Goal: Task Accomplishment & Management: Use online tool/utility

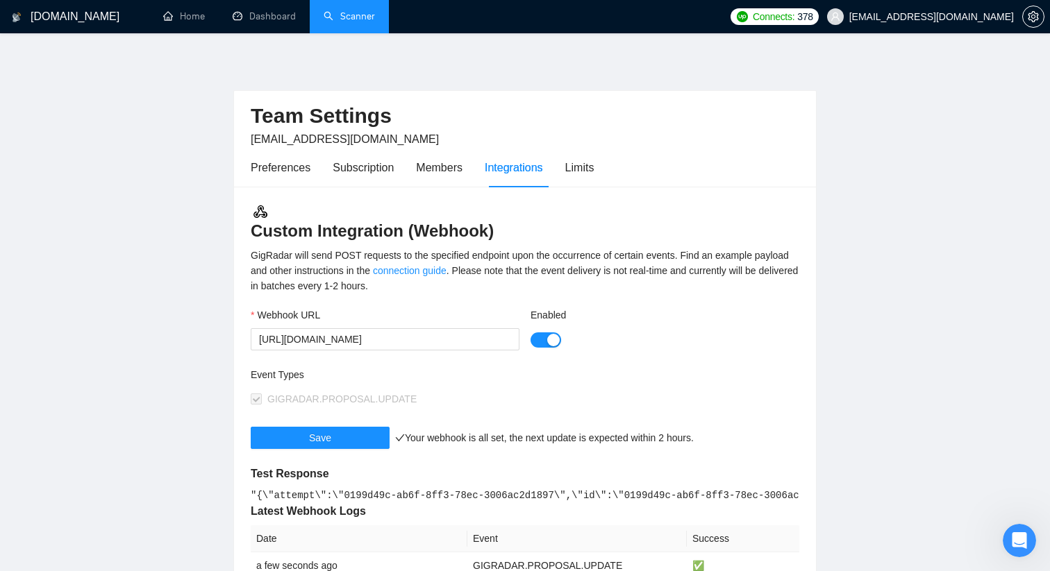
click at [346, 15] on link "Scanner" at bounding box center [349, 16] width 51 height 12
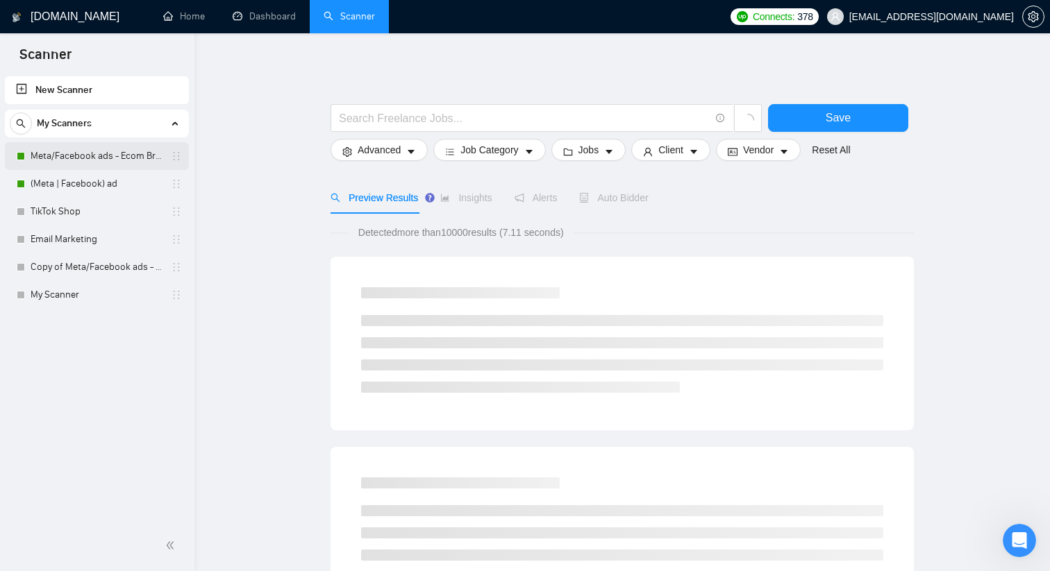
click at [107, 153] on link "Meta/Facebook ads - Ecom Broader" at bounding box center [97, 156] width 132 height 28
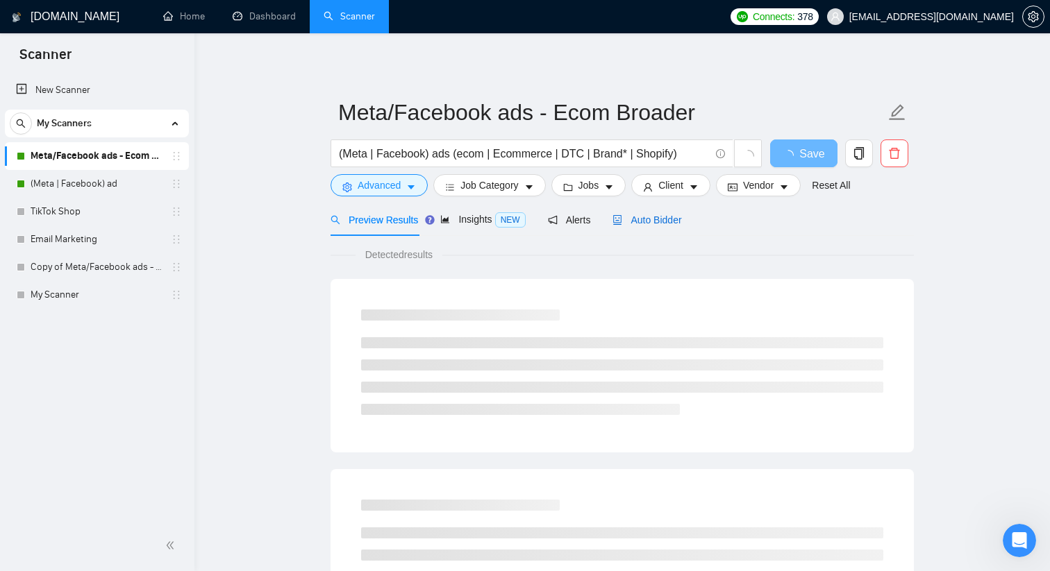
click at [629, 215] on span "Auto Bidder" at bounding box center [646, 220] width 69 height 11
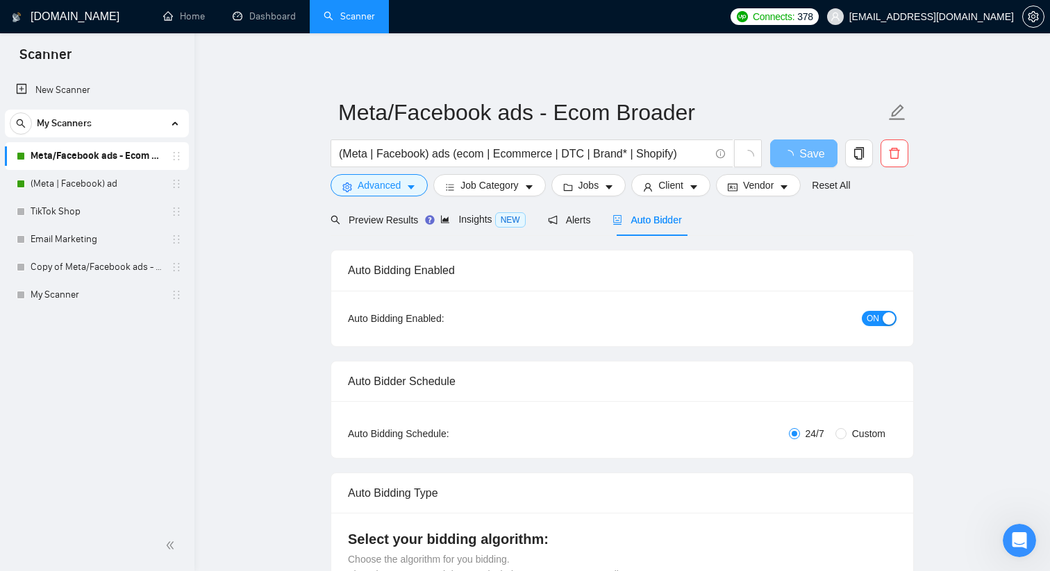
checkbox input "true"
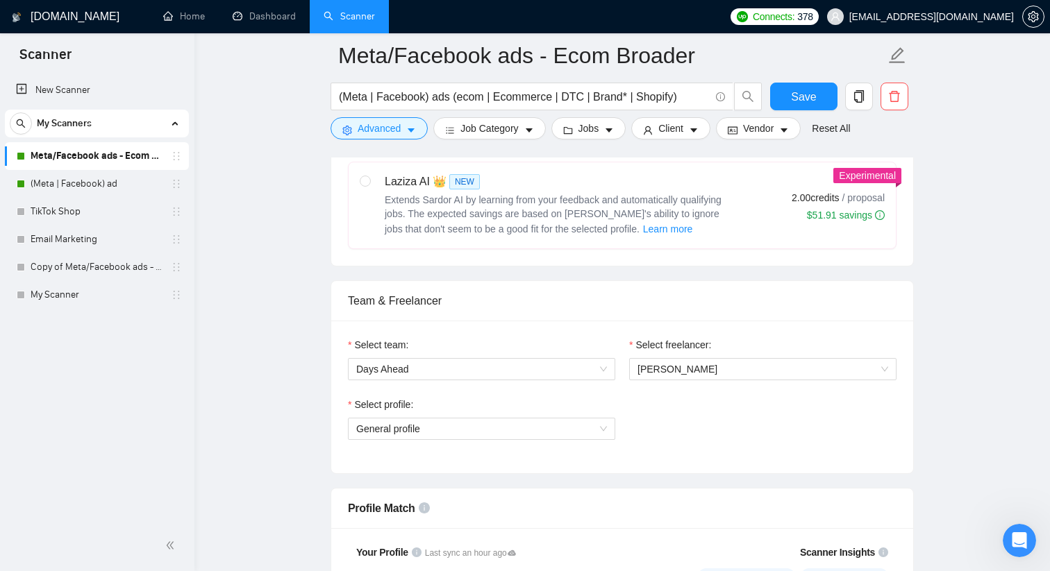
scroll to position [567, 0]
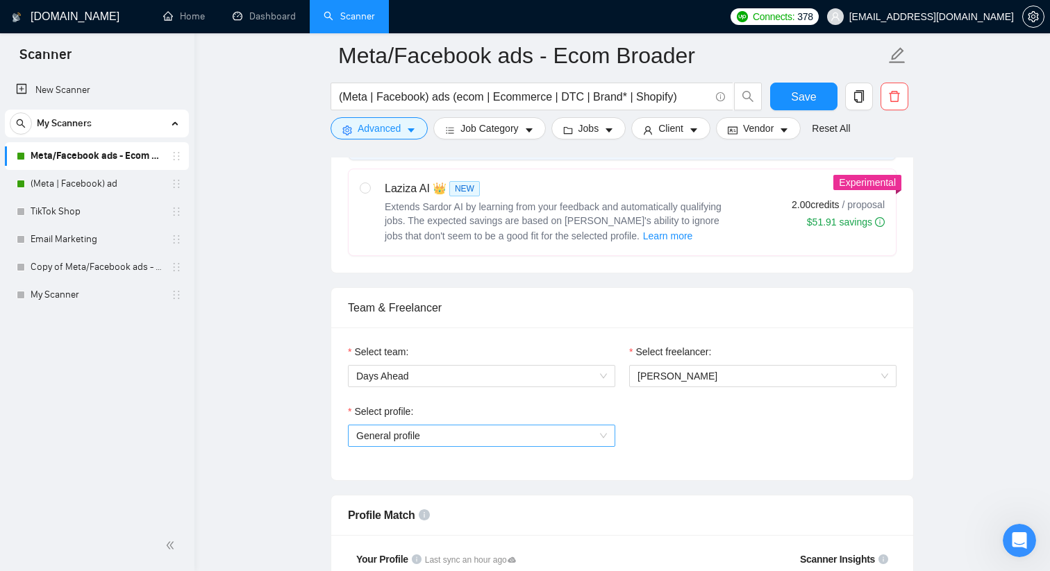
click at [524, 438] on span "General profile" at bounding box center [481, 436] width 251 height 21
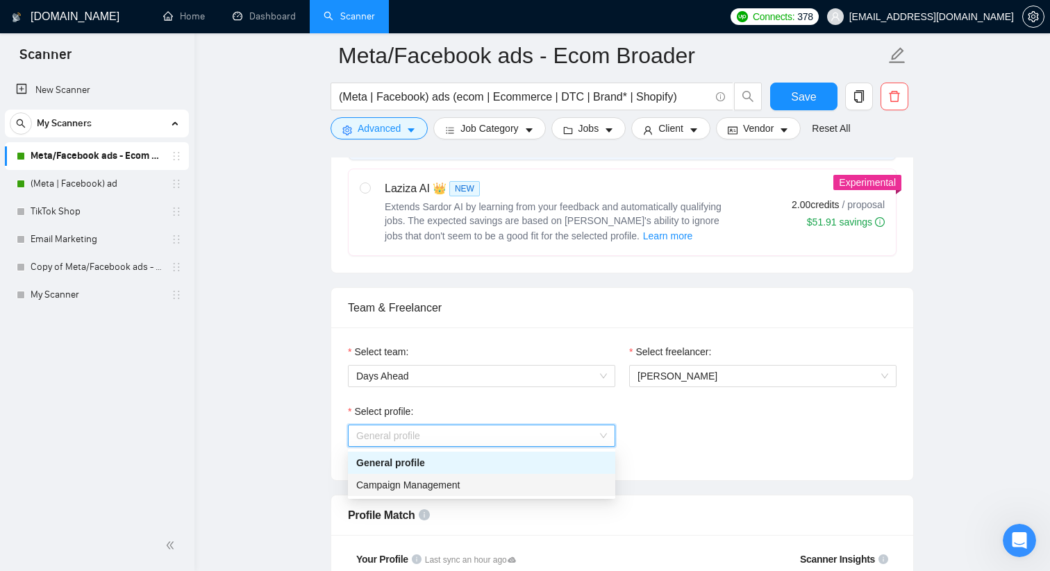
click at [530, 487] on div "Campaign Management" at bounding box center [481, 485] width 251 height 15
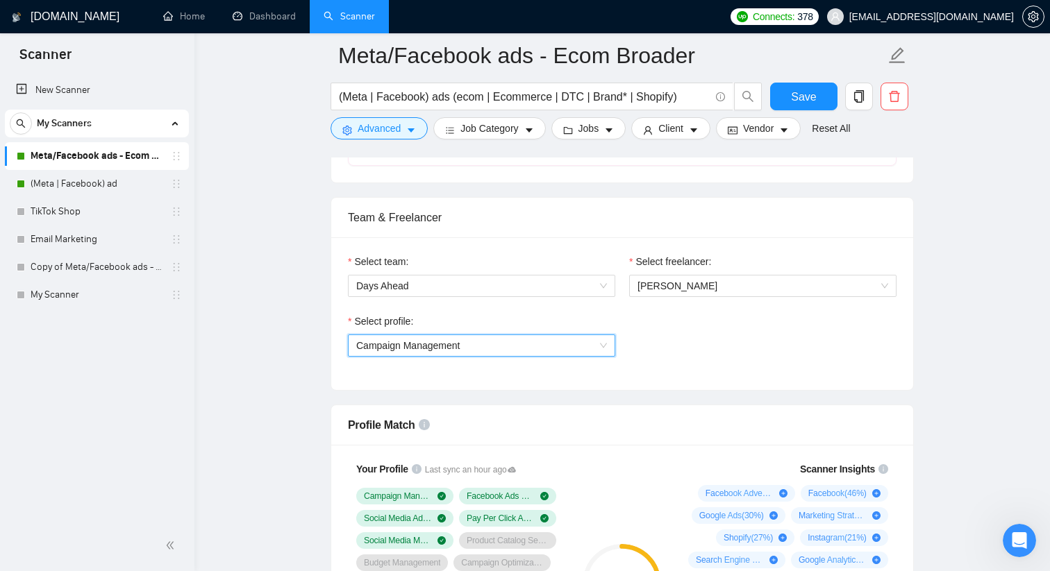
scroll to position [647, 0]
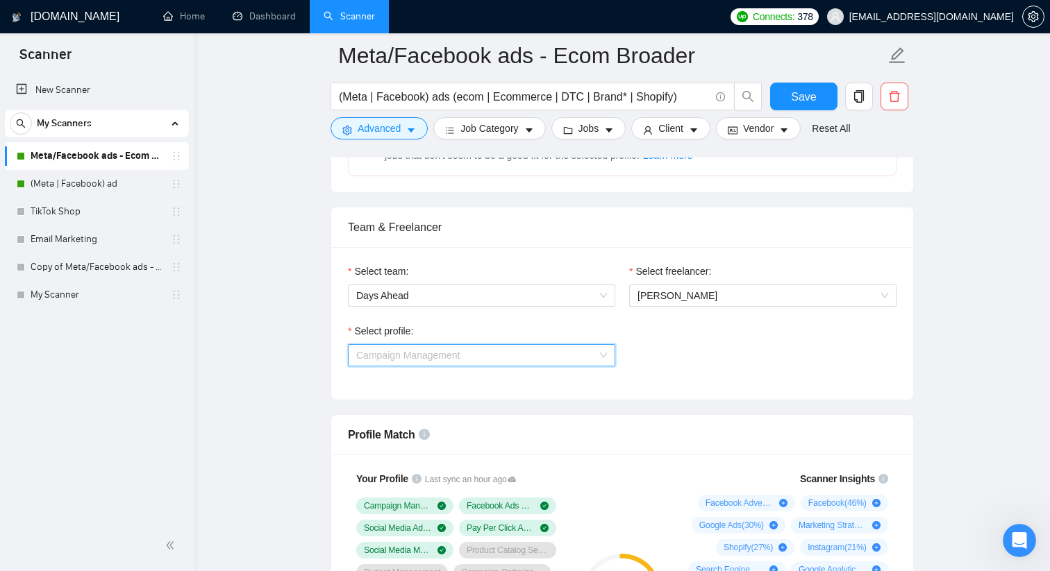
click at [538, 360] on span "Campaign Management" at bounding box center [481, 355] width 251 height 21
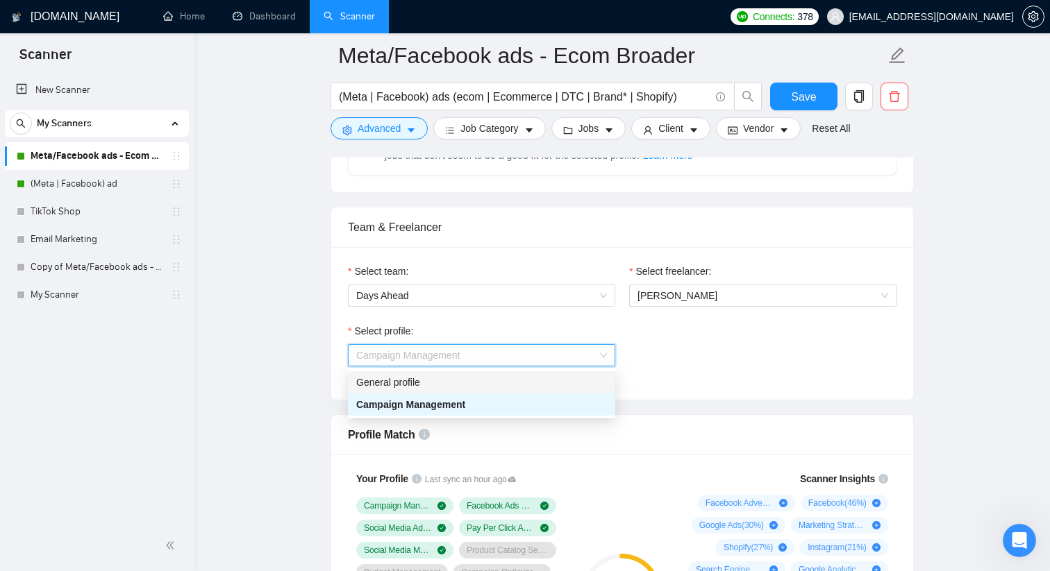
click at [532, 374] on div "General profile" at bounding box center [481, 382] width 267 height 22
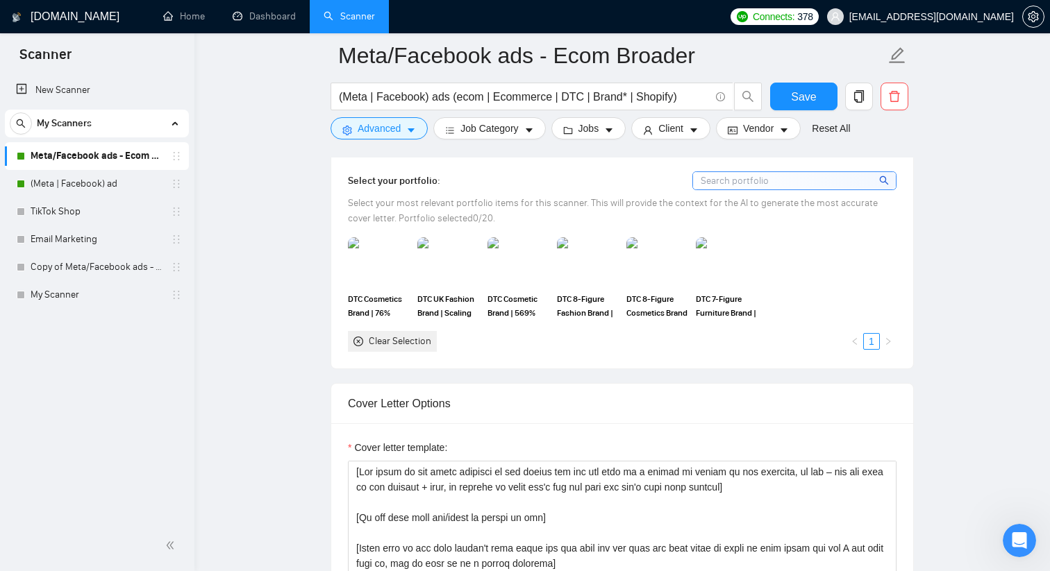
scroll to position [1231, 0]
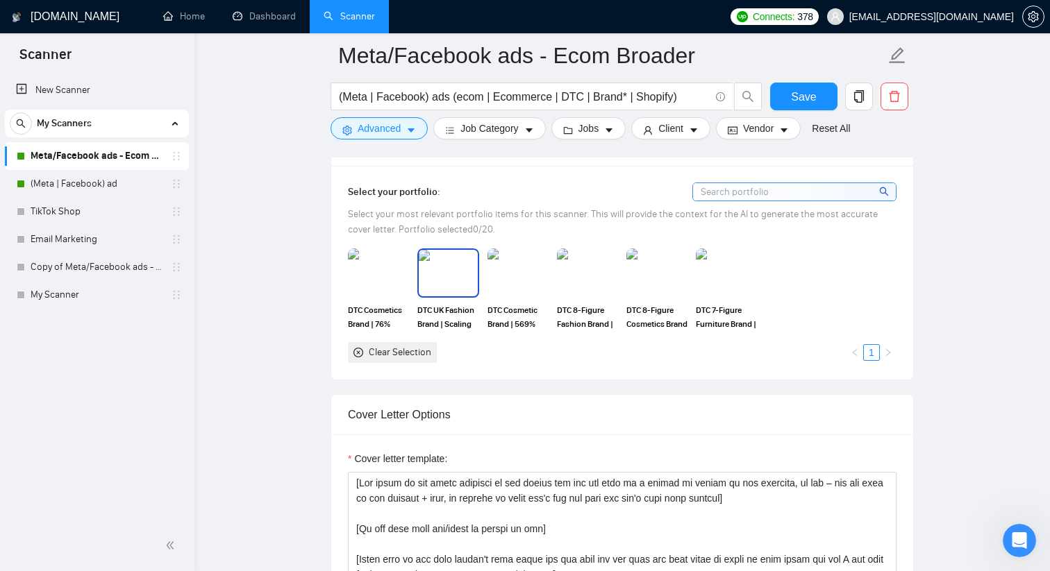
click at [444, 318] on span "DTC UK Fashion Brand | Scaling from £185k to £680k" at bounding box center [447, 317] width 61 height 28
click at [530, 288] on img at bounding box center [518, 273] width 58 height 46
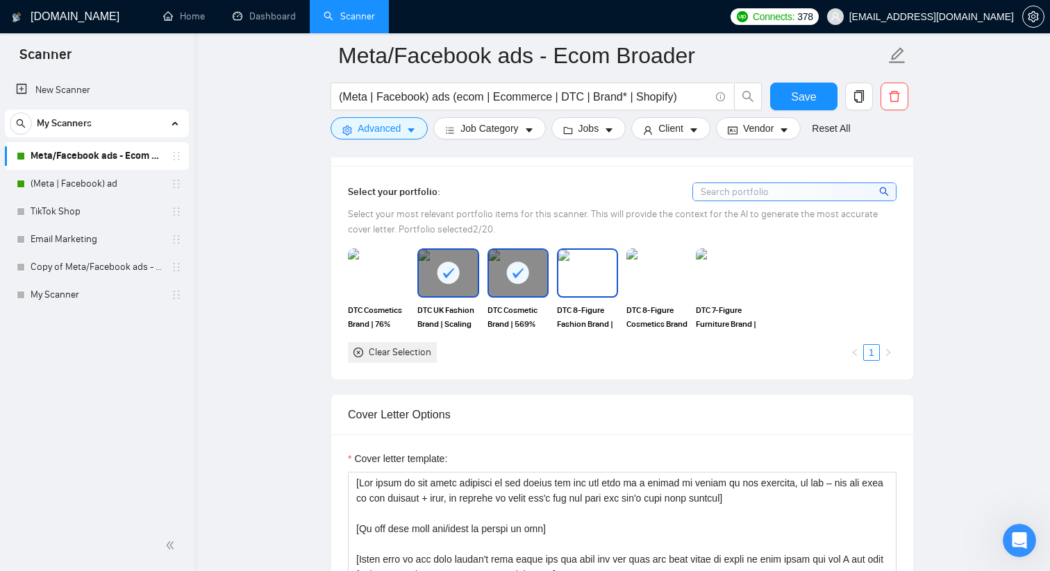
click at [585, 285] on img at bounding box center [587, 273] width 58 height 46
click at [662, 287] on img at bounding box center [657, 273] width 58 height 46
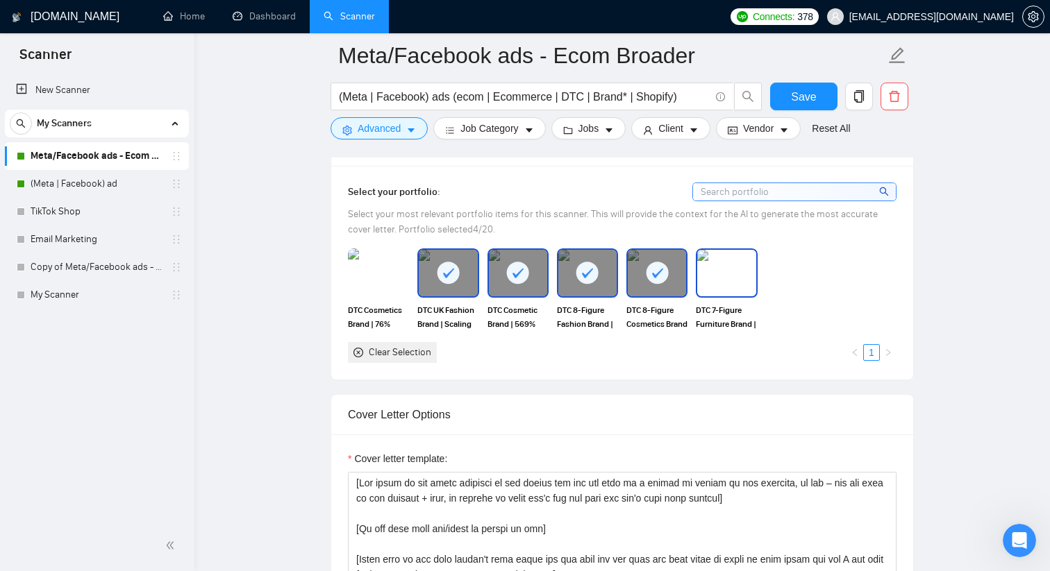
click at [707, 286] on img at bounding box center [726, 273] width 58 height 46
click at [365, 306] on span "DTC Cosmetics Brand | 76% Increase in Email Revenue" at bounding box center [378, 317] width 61 height 28
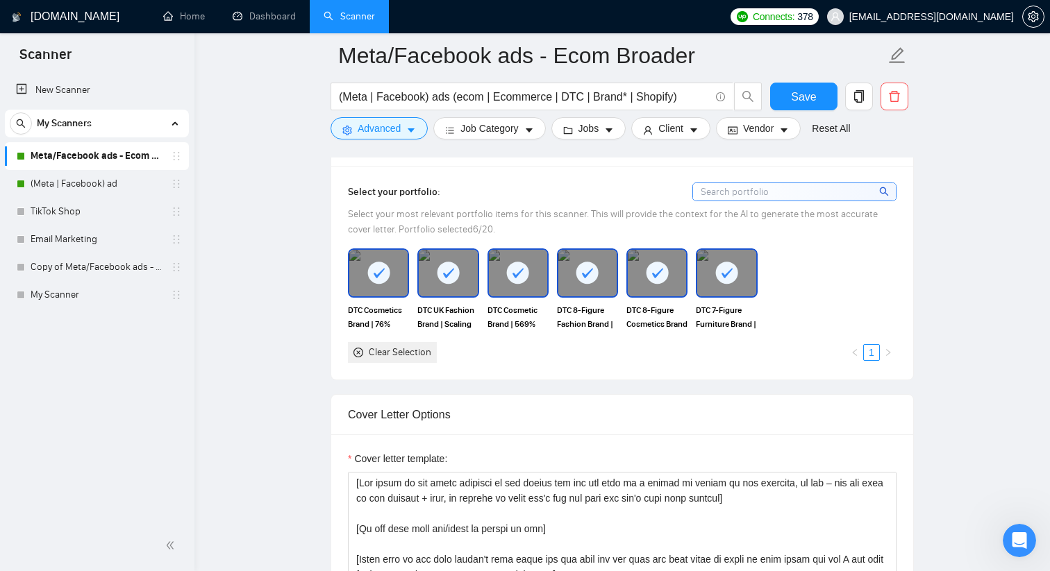
click at [369, 264] on icon at bounding box center [378, 273] width 23 height 23
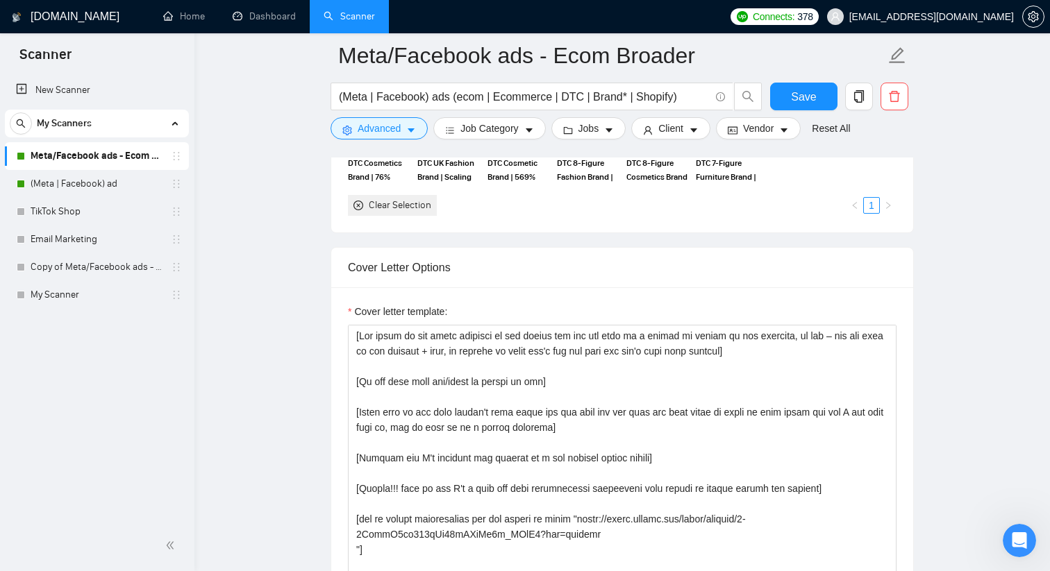
scroll to position [1388, 0]
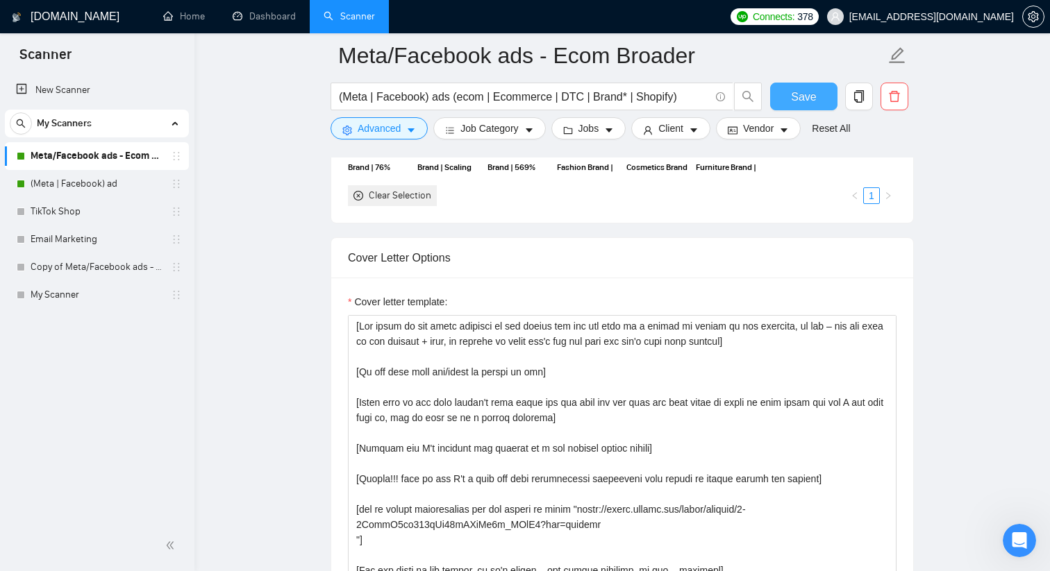
click at [812, 92] on span "Save" at bounding box center [803, 96] width 25 height 17
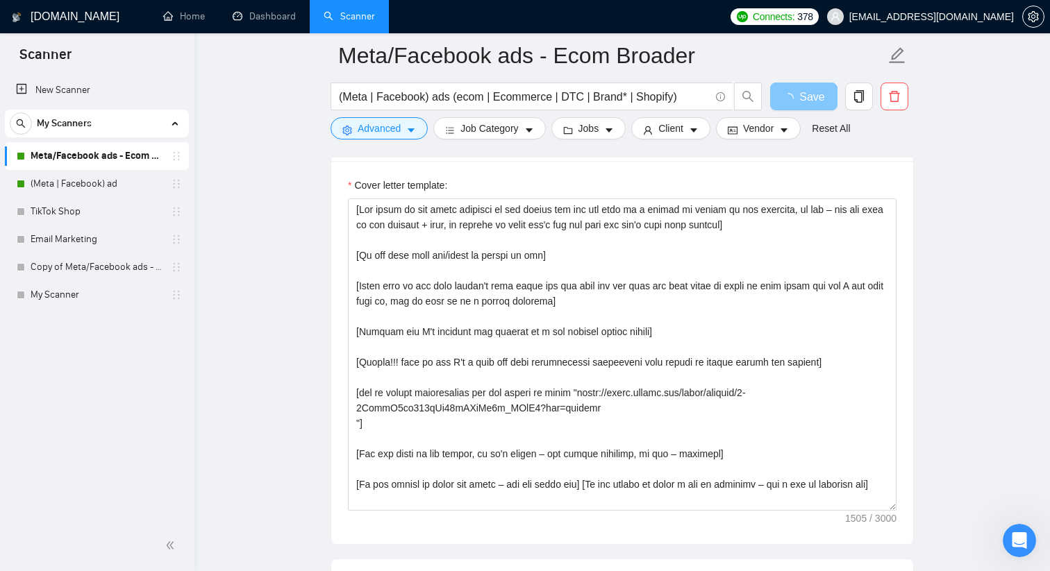
scroll to position [1516, 0]
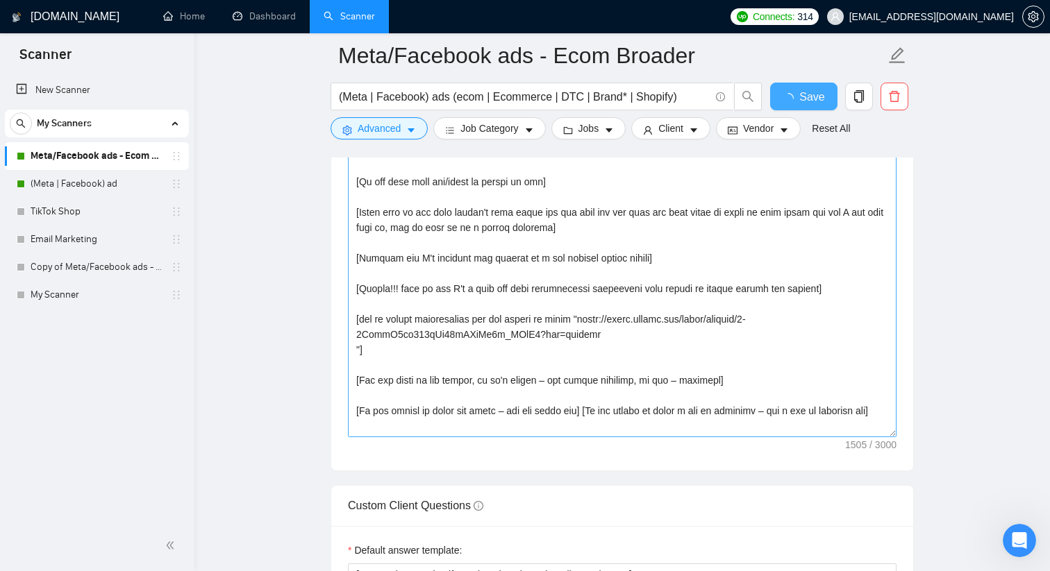
checkbox input "true"
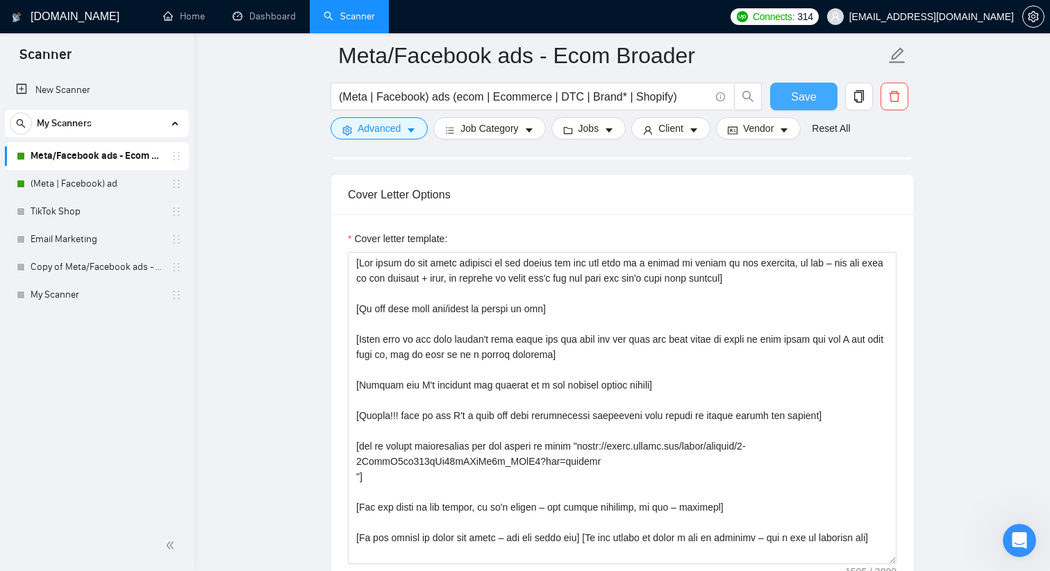
scroll to position [1380, 0]
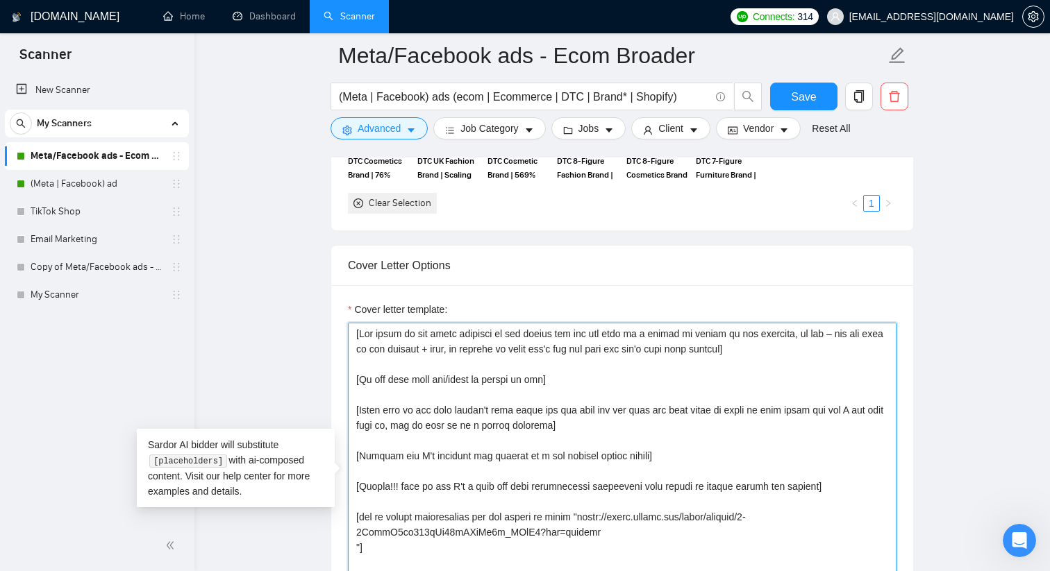
drag, startPoint x: 558, startPoint y: 334, endPoint x: 510, endPoint y: 338, distance: 48.1
click at [510, 338] on textarea "Cover letter template:" at bounding box center [622, 479] width 549 height 312
drag, startPoint x: 579, startPoint y: 335, endPoint x: 402, endPoint y: 333, distance: 177.1
click at [402, 333] on textarea "Cover letter template:" at bounding box center [622, 479] width 549 height 312
drag, startPoint x: 606, startPoint y: 349, endPoint x: 521, endPoint y: 356, distance: 85.0
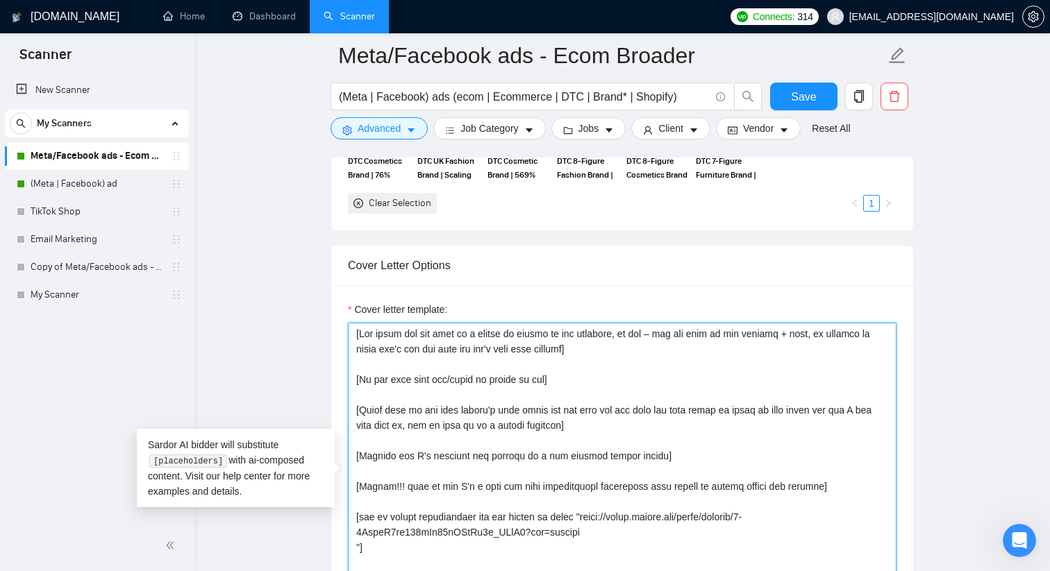
click at [521, 356] on textarea "Cover letter template:" at bounding box center [622, 479] width 549 height 312
click at [512, 347] on textarea "Cover letter template:" at bounding box center [622, 479] width 549 height 312
drag, startPoint x: 608, startPoint y: 349, endPoint x: 680, endPoint y: 332, distance: 74.3
click at [678, 333] on textarea "Cover letter template:" at bounding box center [622, 479] width 549 height 312
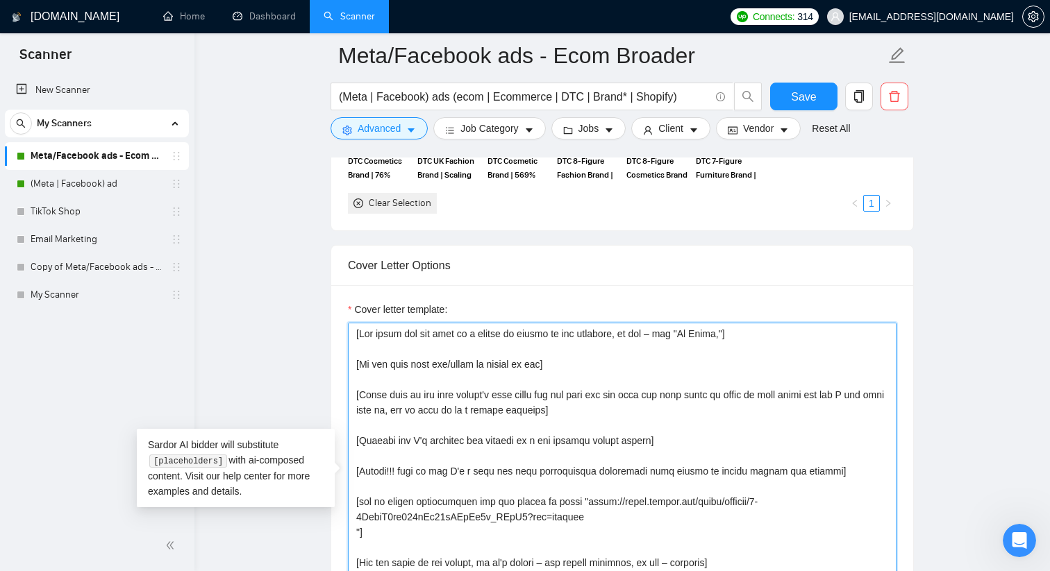
click at [554, 408] on textarea "Cover letter template:" at bounding box center [622, 479] width 549 height 312
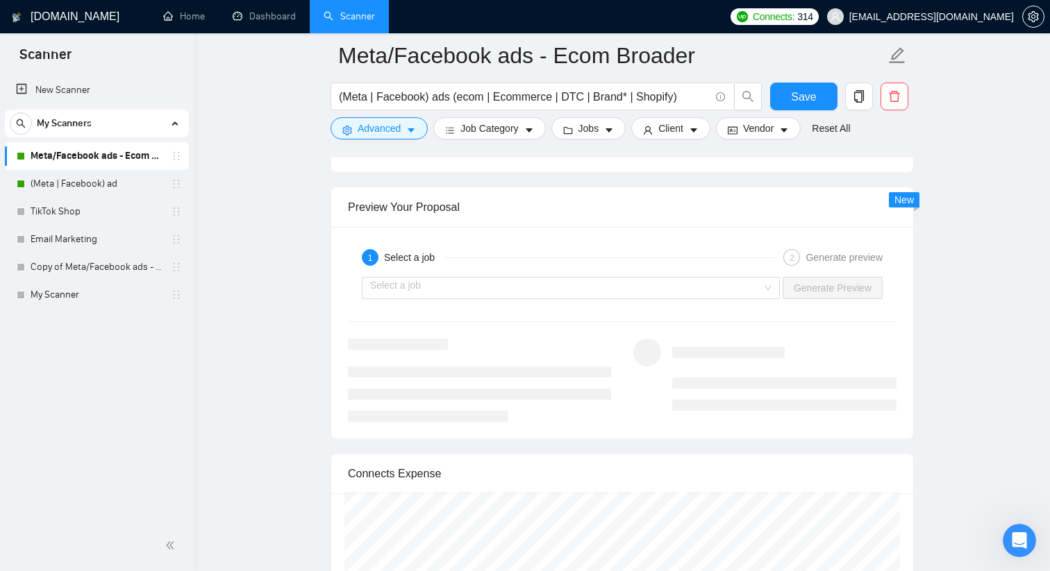
scroll to position [2564, 0]
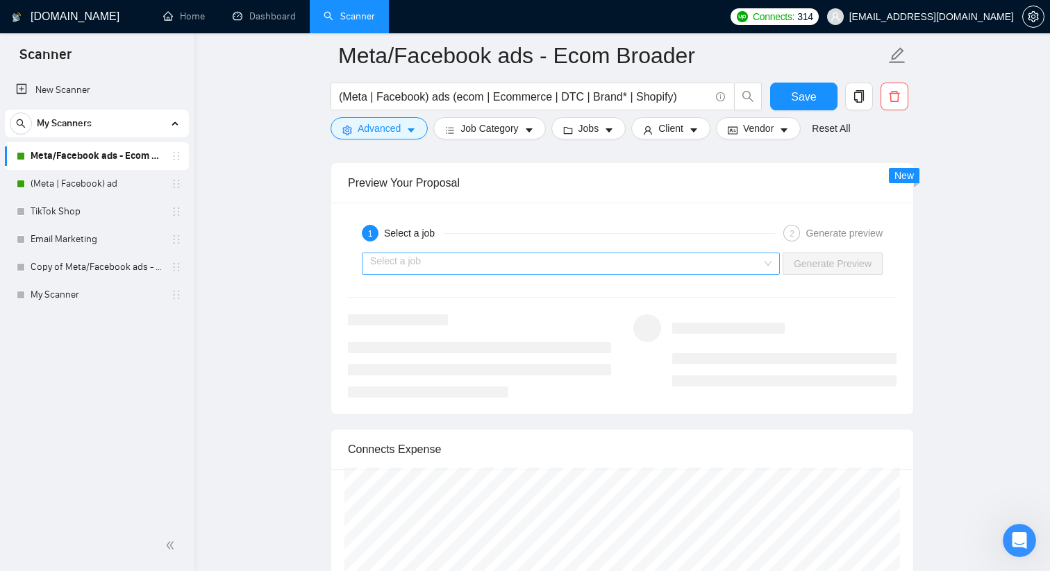
click at [478, 263] on input "search" at bounding box center [566, 263] width 392 height 21
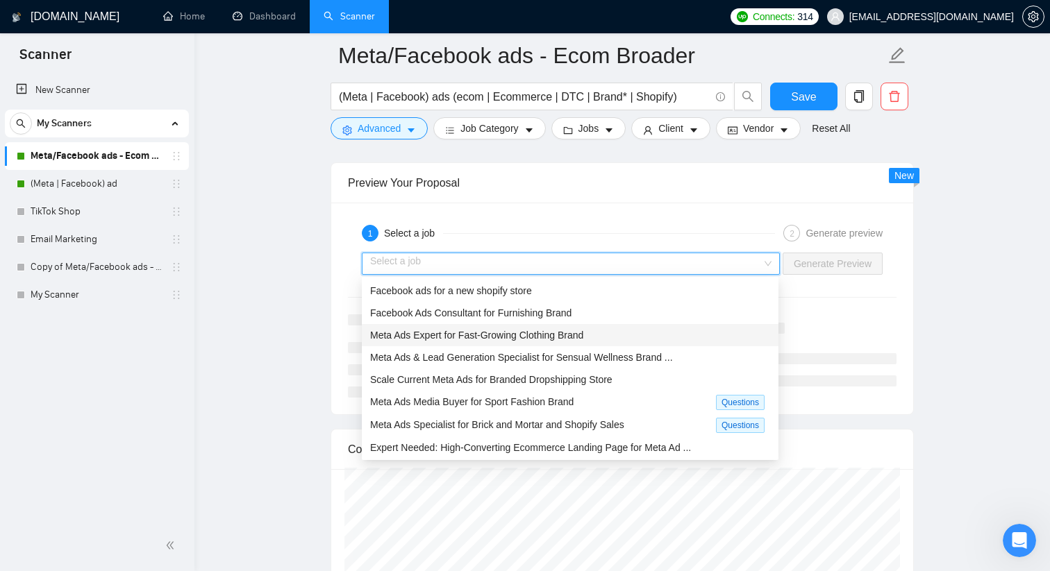
click at [538, 332] on span "Meta Ads Expert for Fast-Growing Clothing Brand" at bounding box center [476, 335] width 213 height 11
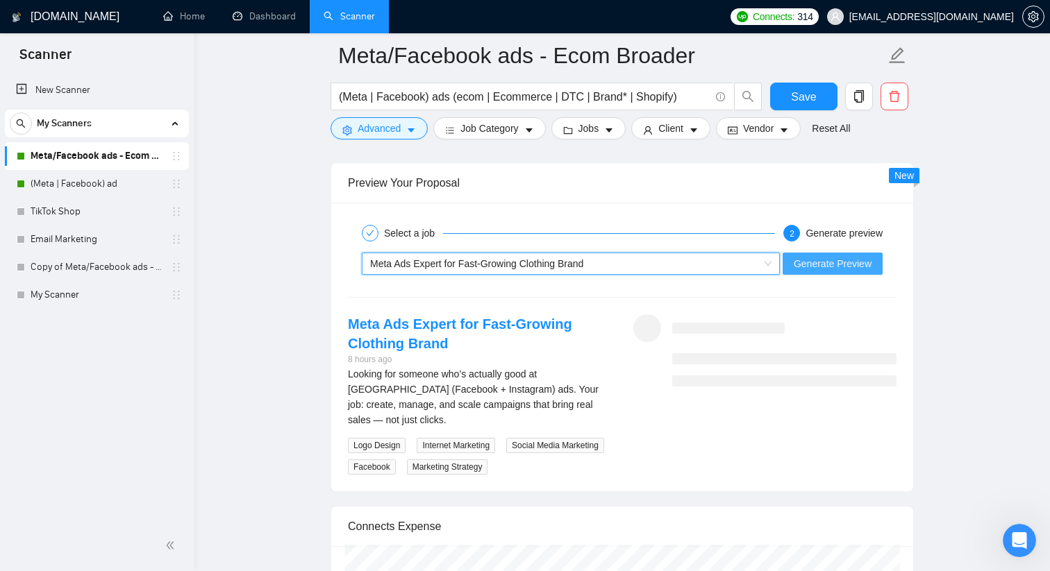
click at [838, 267] on span "Generate Preview" at bounding box center [833, 263] width 78 height 15
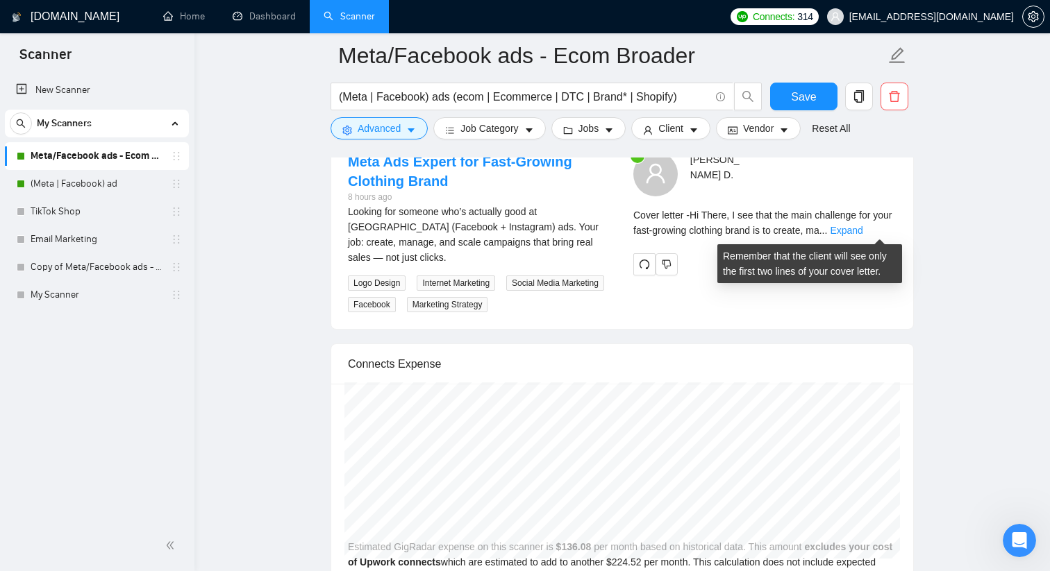
scroll to position [2723, 0]
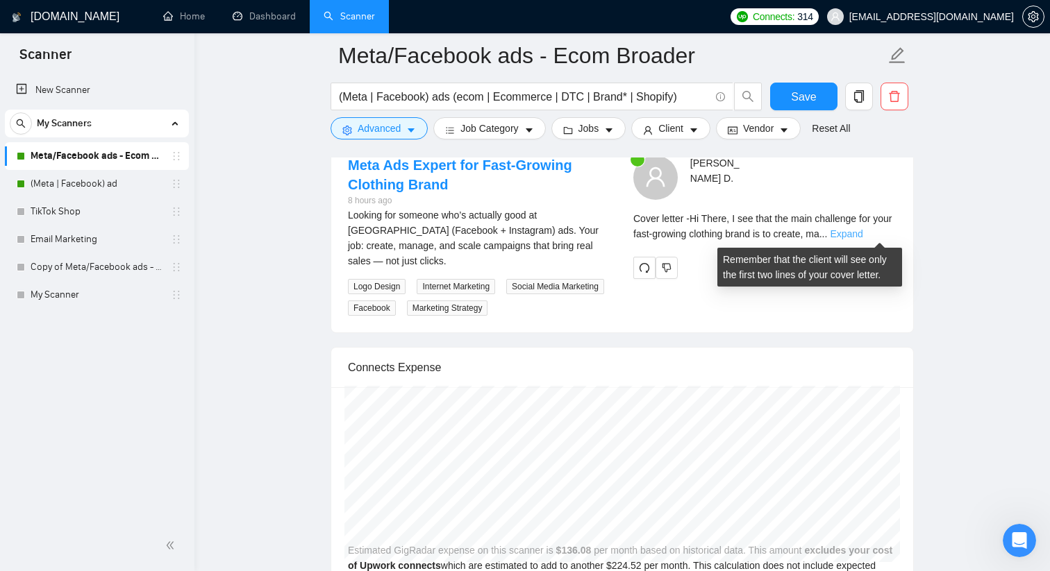
click at [862, 231] on link "Expand" at bounding box center [846, 233] width 33 height 11
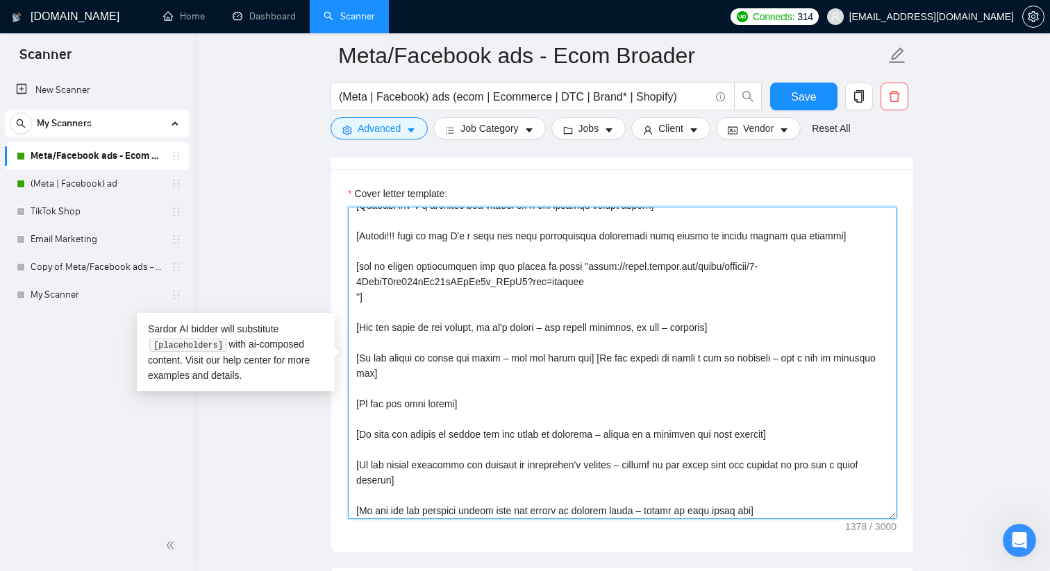
scroll to position [168, 0]
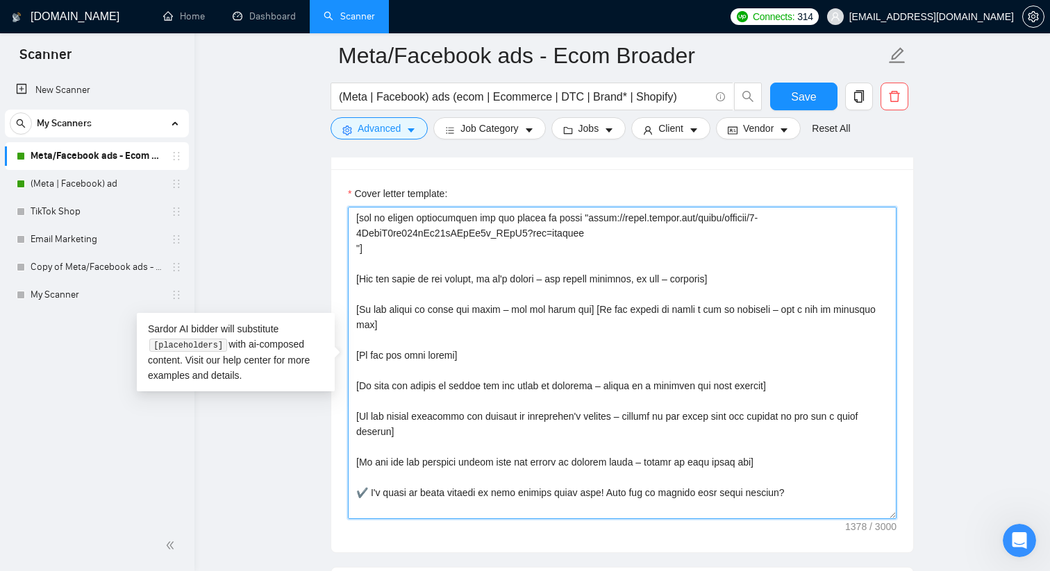
drag, startPoint x: 354, startPoint y: 217, endPoint x: 713, endPoint y: 551, distance: 490.8
click at [713, 551] on div "Cover letter template:" at bounding box center [622, 360] width 582 height 383
paste textarea "lore ipsu d sitamet, consecte adipisci. El sed doeius’t inci ut laboree, dol ma…"
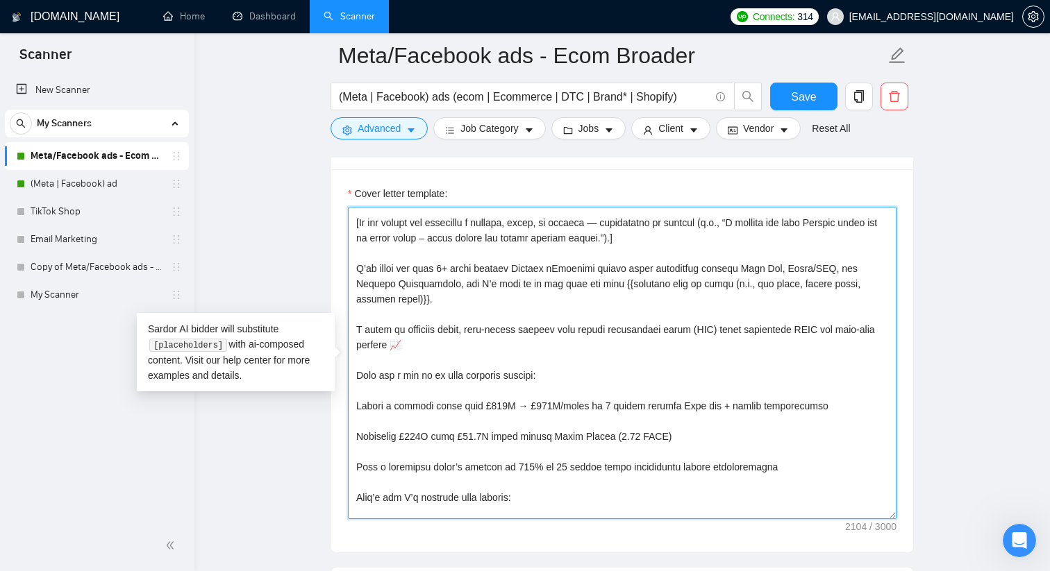
scroll to position [43, 0]
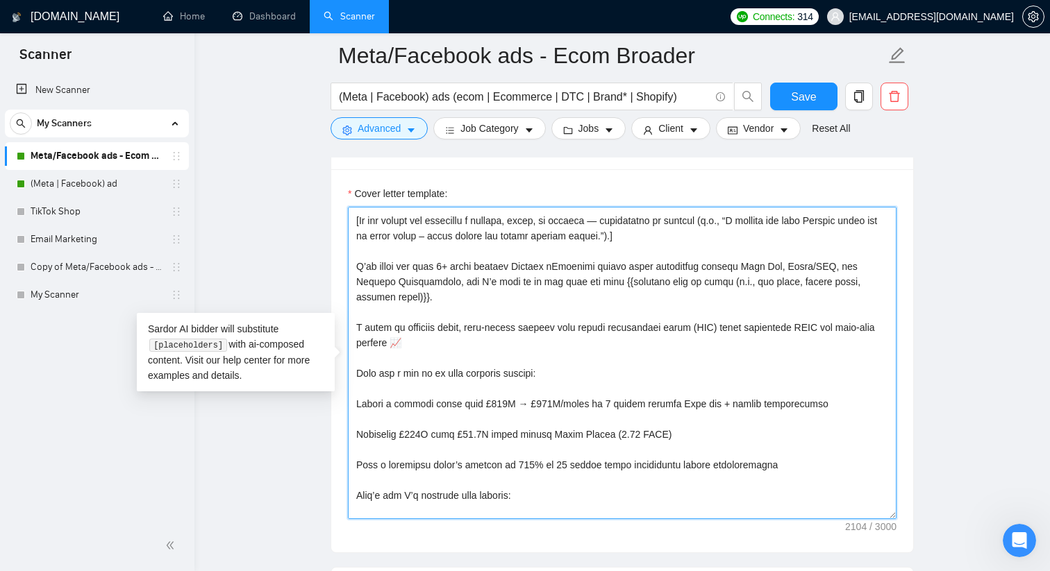
drag, startPoint x: 553, startPoint y: 269, endPoint x: 517, endPoint y: 269, distance: 36.8
click at [517, 269] on textarea "Cover letter template:" at bounding box center [622, 363] width 549 height 312
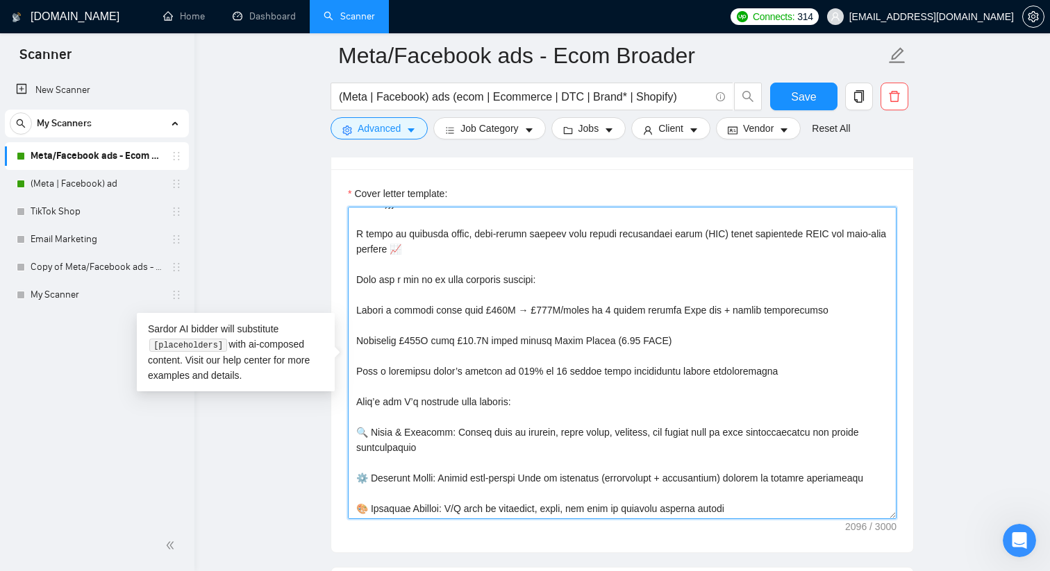
scroll to position [132, 0]
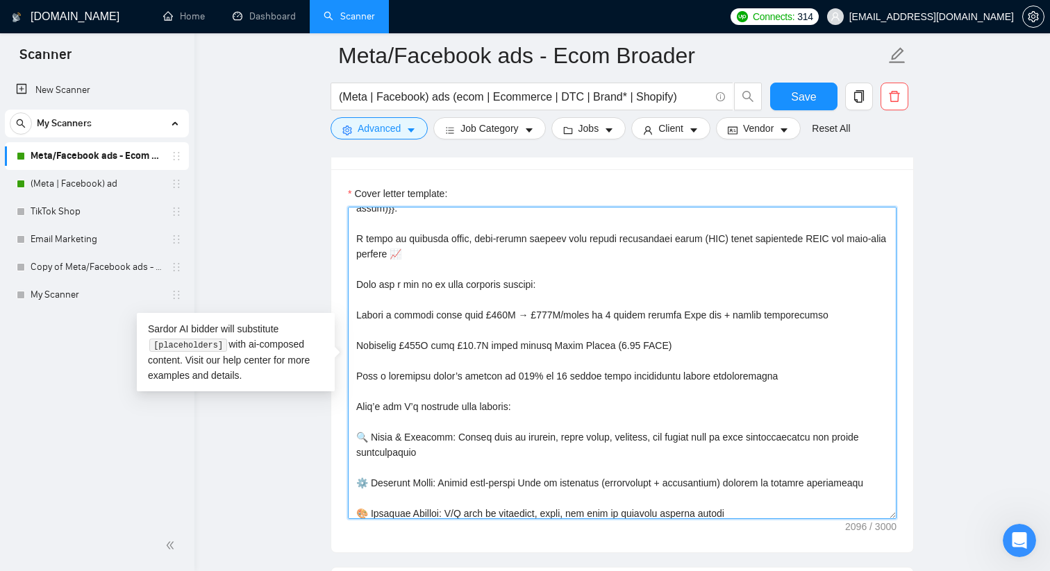
drag, startPoint x: 551, startPoint y: 283, endPoint x: 346, endPoint y: 285, distance: 204.8
click at [346, 285] on div "Cover letter template:" at bounding box center [622, 360] width 582 height 383
click at [353, 317] on textarea "Cover letter template:" at bounding box center [622, 363] width 549 height 312
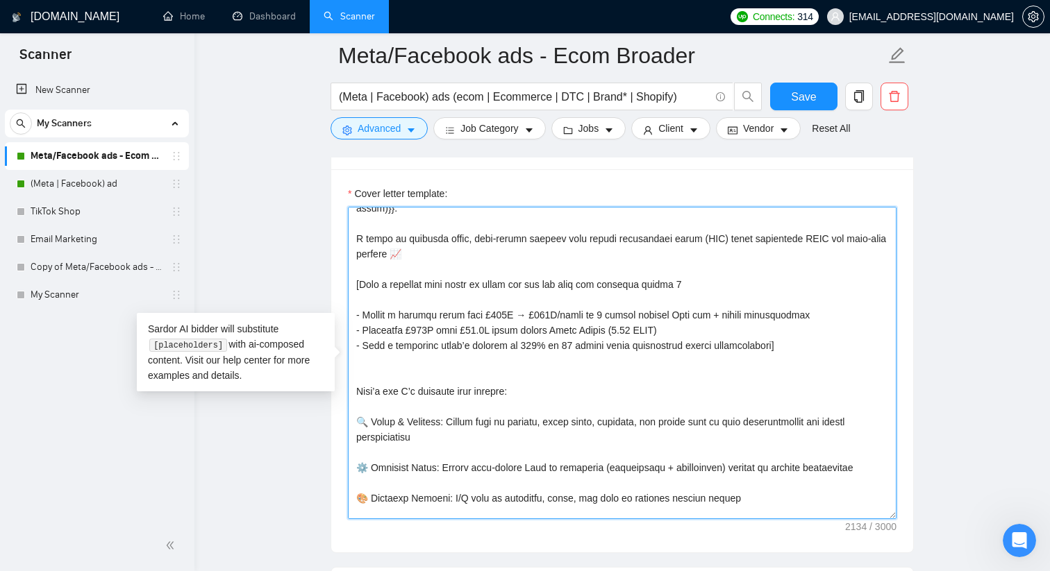
click at [380, 374] on textarea "Cover letter template:" at bounding box center [622, 363] width 549 height 312
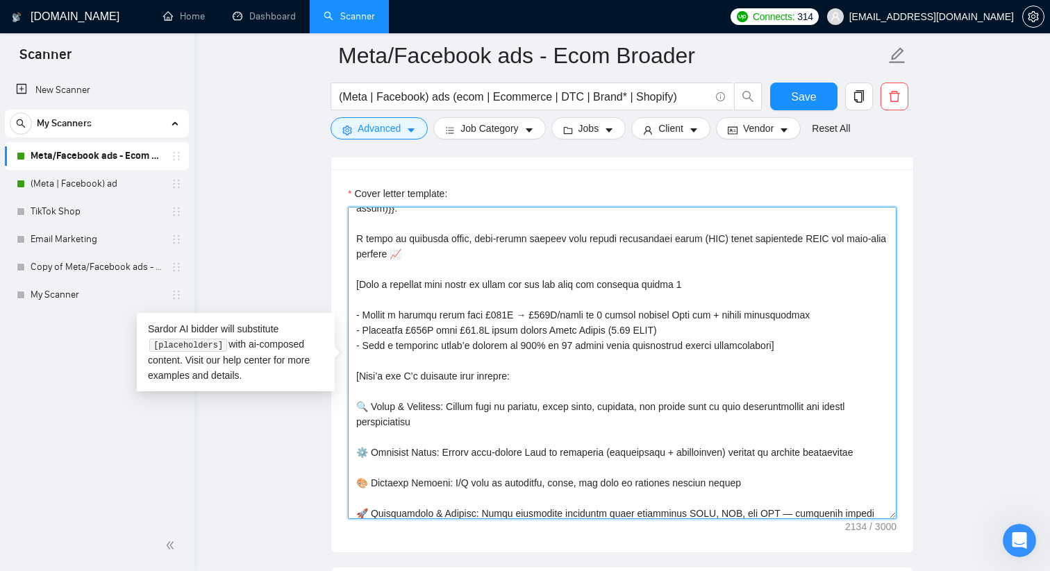
drag, startPoint x: 359, startPoint y: 375, endPoint x: 388, endPoint y: 376, distance: 29.2
click at [388, 376] on textarea "Cover letter template:" at bounding box center [622, 363] width 549 height 312
click at [419, 377] on textarea "Cover letter template:" at bounding box center [622, 363] width 549 height 312
click at [555, 376] on textarea "Cover letter template:" at bounding box center [622, 363] width 549 height 312
click at [507, 375] on textarea "Cover letter template:" at bounding box center [622, 363] width 549 height 312
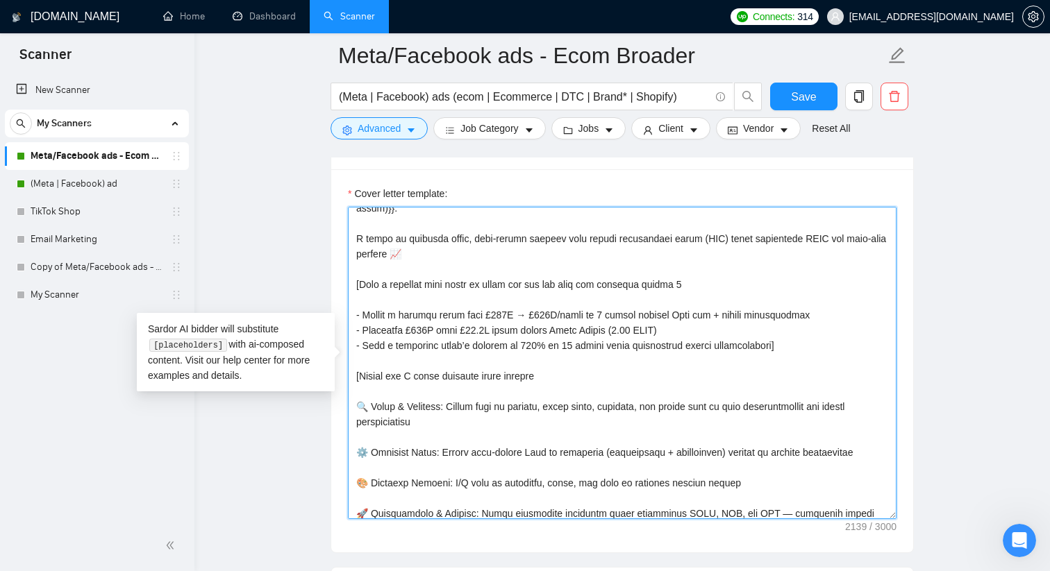
click at [559, 378] on textarea "Cover letter template:" at bounding box center [622, 363] width 549 height 312
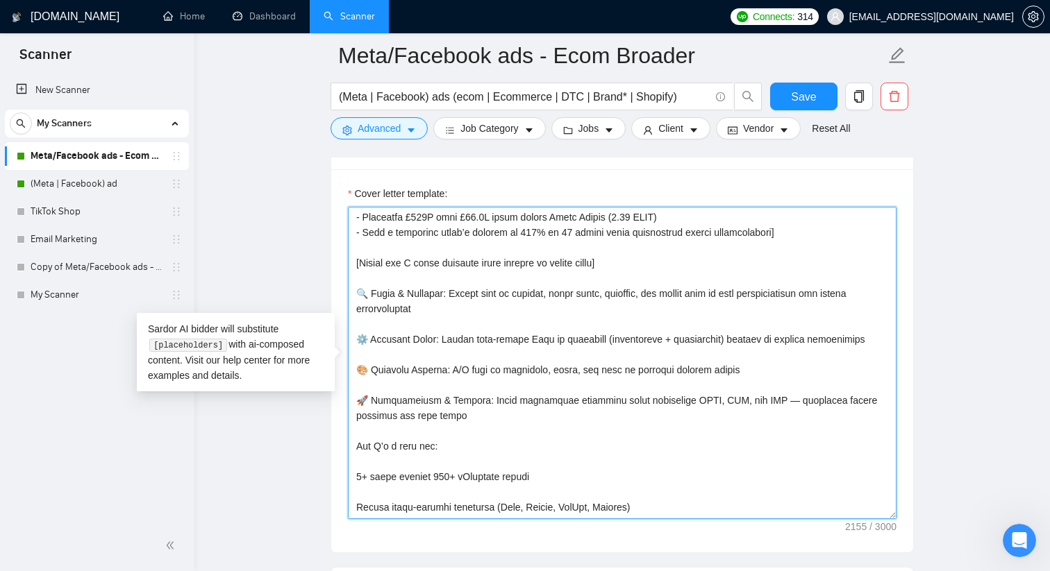
scroll to position [242, 0]
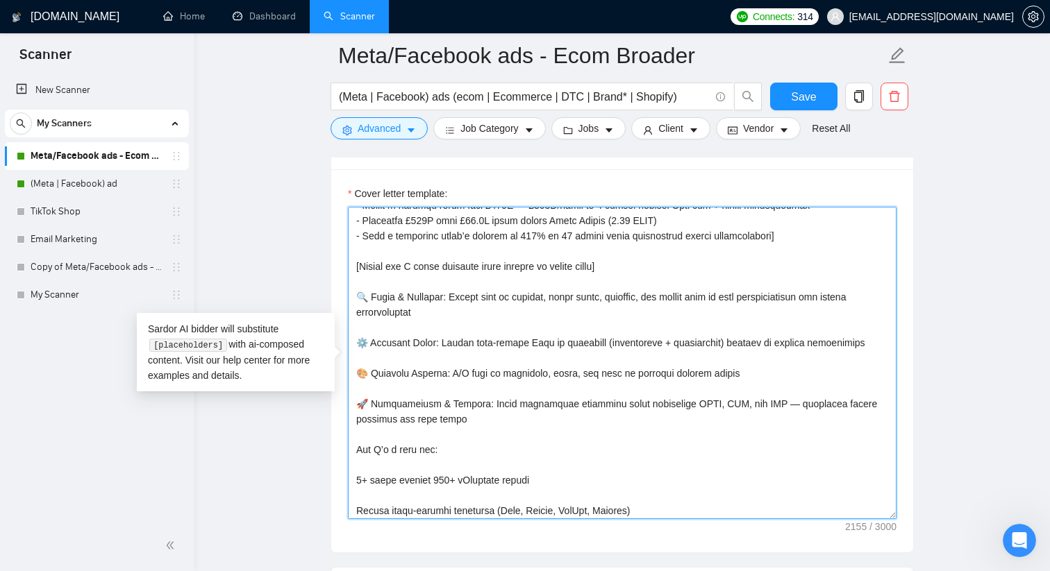
drag, startPoint x: 471, startPoint y: 431, endPoint x: 353, endPoint y: 291, distance: 183.3
click at [353, 291] on textarea "Cover letter template:" at bounding box center [622, 363] width 549 height 312
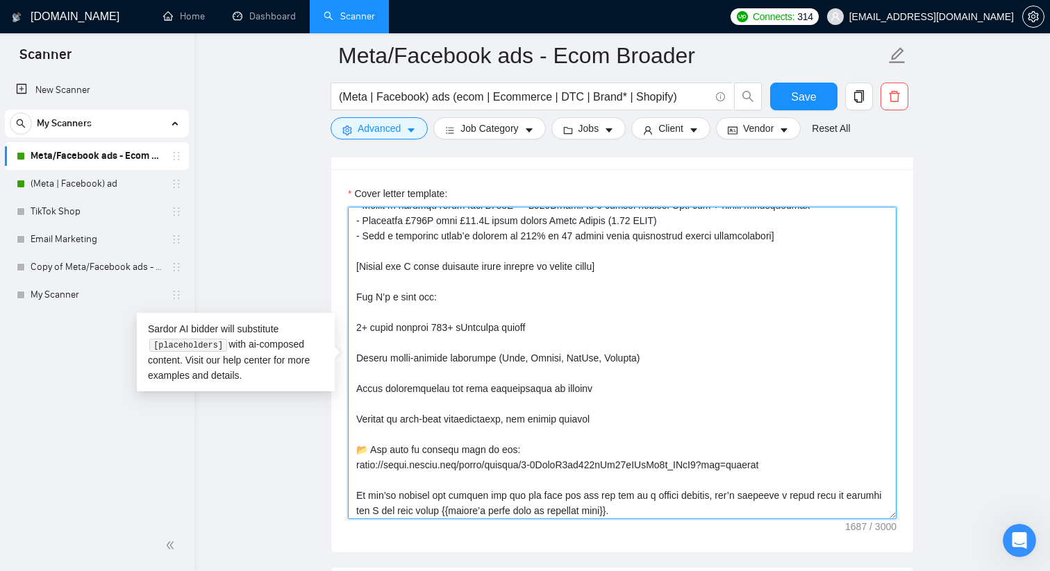
click at [358, 298] on textarea "Cover letter template:" at bounding box center [622, 363] width 549 height 312
click at [467, 299] on textarea "Cover letter template:" at bounding box center [622, 363] width 549 height 312
click at [358, 328] on textarea "Cover letter template:" at bounding box center [622, 363] width 549 height 312
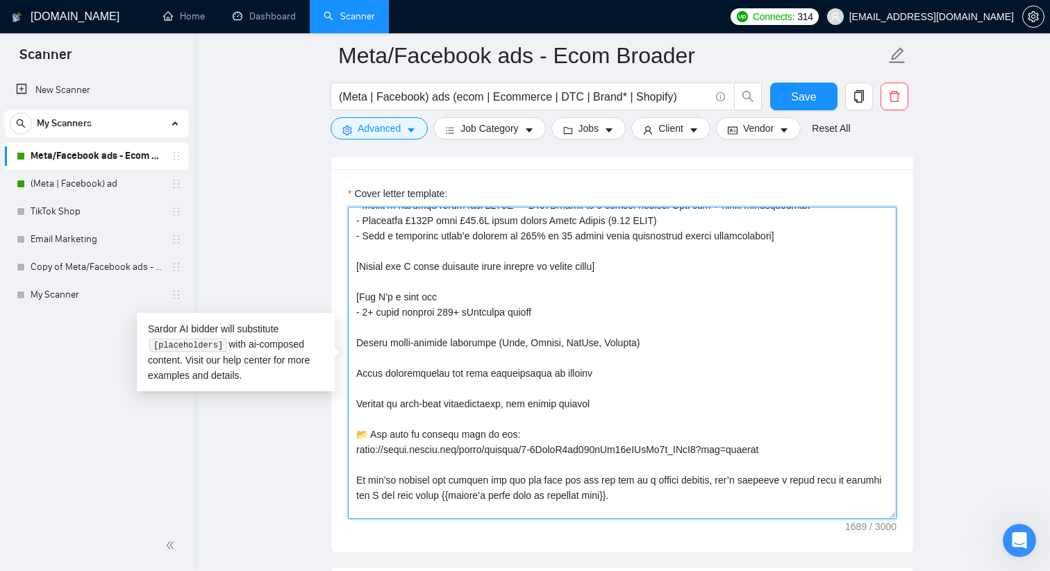
click at [362, 296] on textarea "Cover letter template:" at bounding box center [622, 363] width 549 height 312
click at [364, 297] on textarea "Cover letter template:" at bounding box center [622, 363] width 549 height 312
drag, startPoint x: 355, startPoint y: 296, endPoint x: 617, endPoint y: 407, distance: 283.4
click at [617, 407] on textarea "Cover letter template:" at bounding box center [622, 363] width 549 height 312
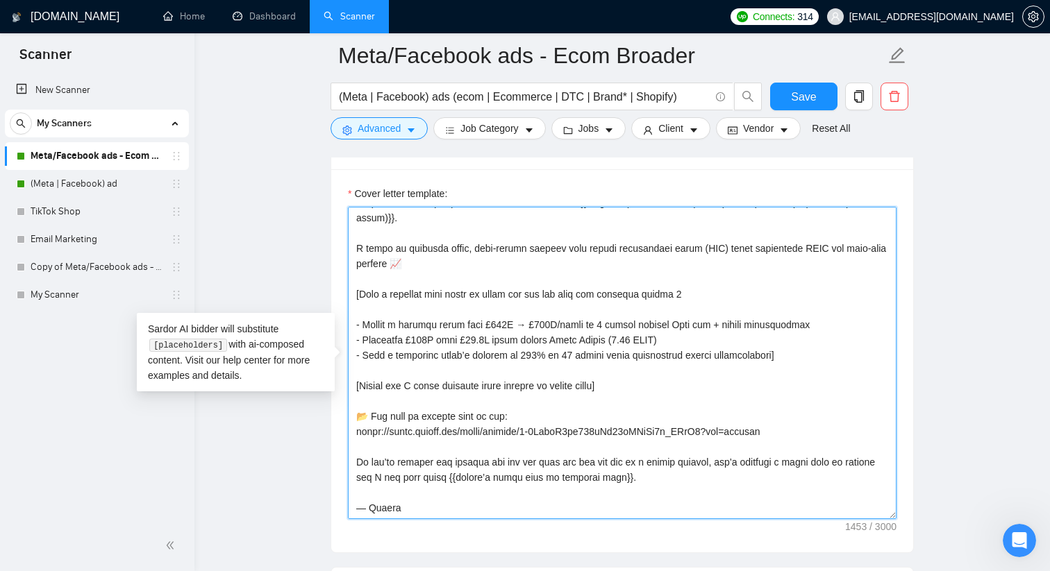
scroll to position [122, 0]
click at [527, 413] on textarea "Cover letter template:" at bounding box center [622, 363] width 549 height 312
click at [385, 419] on textarea "Cover letter template:" at bounding box center [622, 363] width 549 height 312
click at [423, 415] on textarea "Cover letter template:" at bounding box center [622, 363] width 549 height 312
click at [426, 419] on textarea "Cover letter template:" at bounding box center [622, 363] width 549 height 312
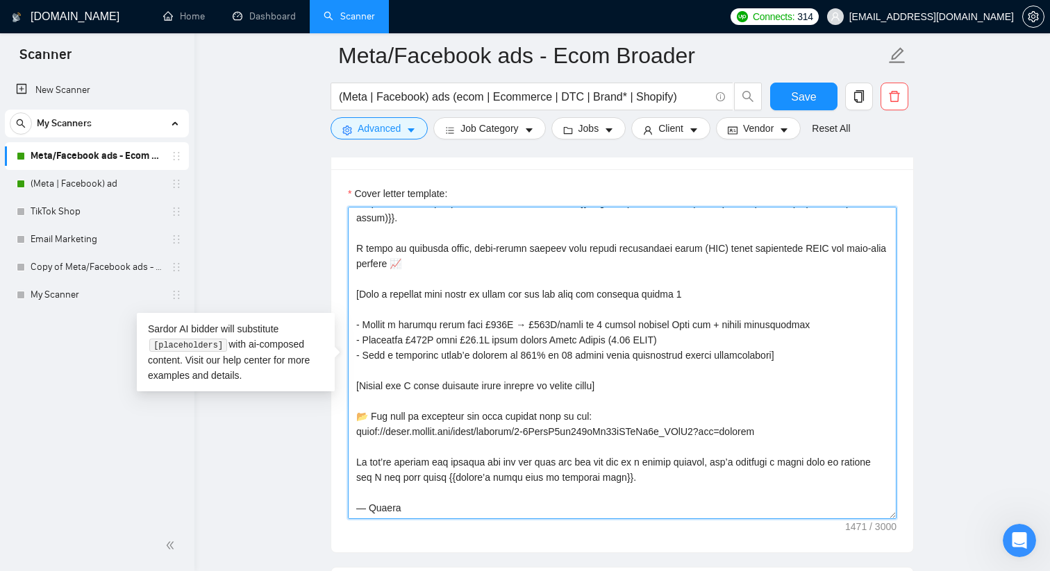
click at [458, 446] on textarea "Cover letter template:" at bounding box center [622, 363] width 549 height 312
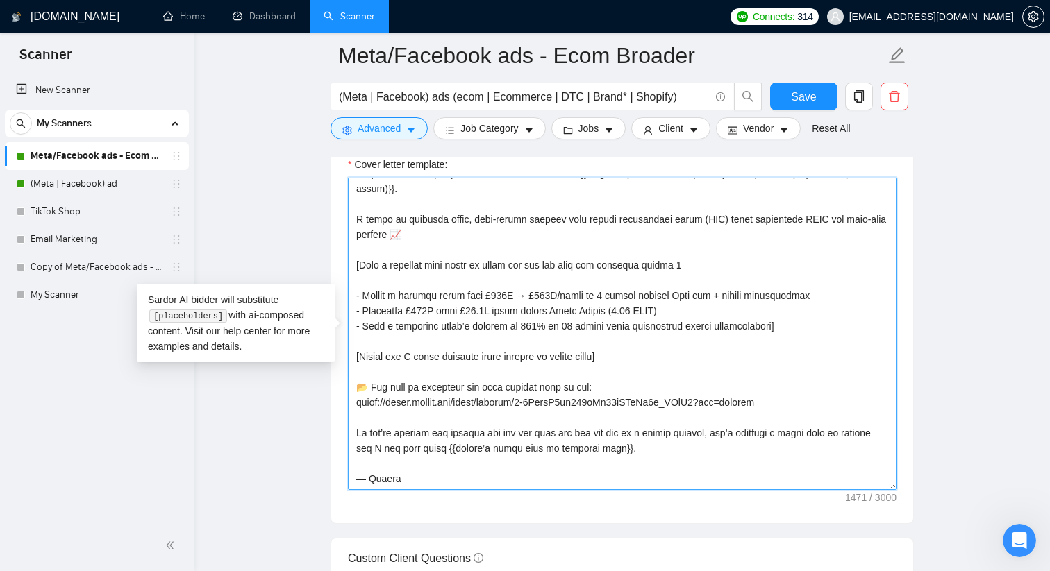
scroll to position [1537, 0]
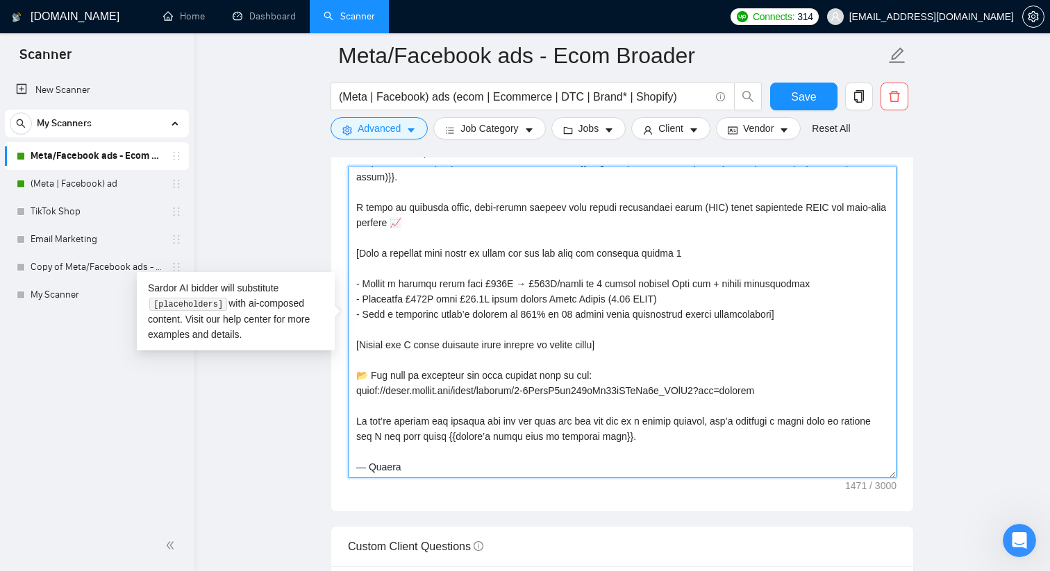
click at [368, 469] on textarea "Cover letter template:" at bounding box center [622, 322] width 549 height 312
click at [437, 463] on textarea "Cover letter template:" at bounding box center [622, 322] width 549 height 312
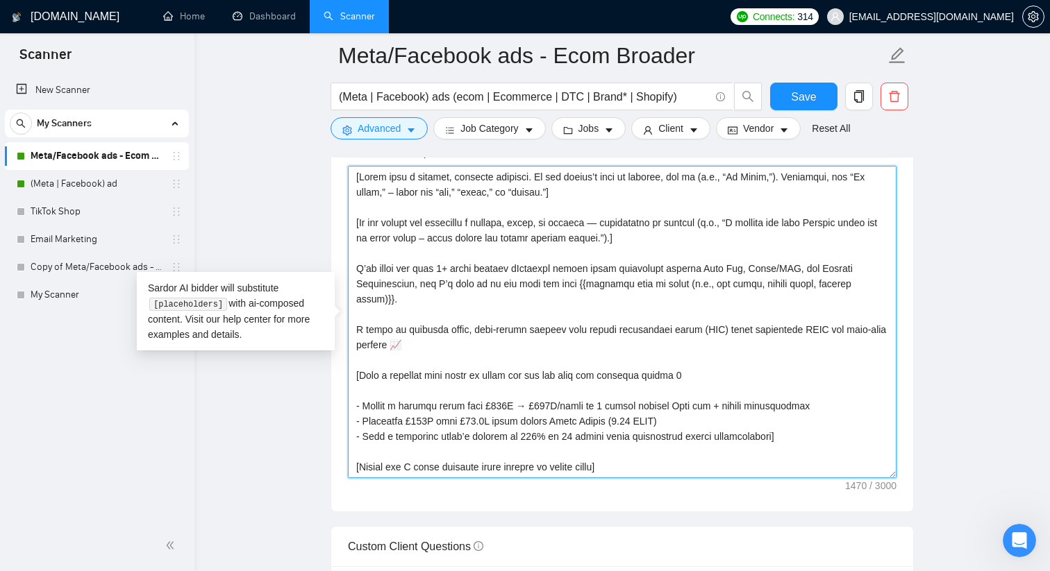
scroll to position [122, 0]
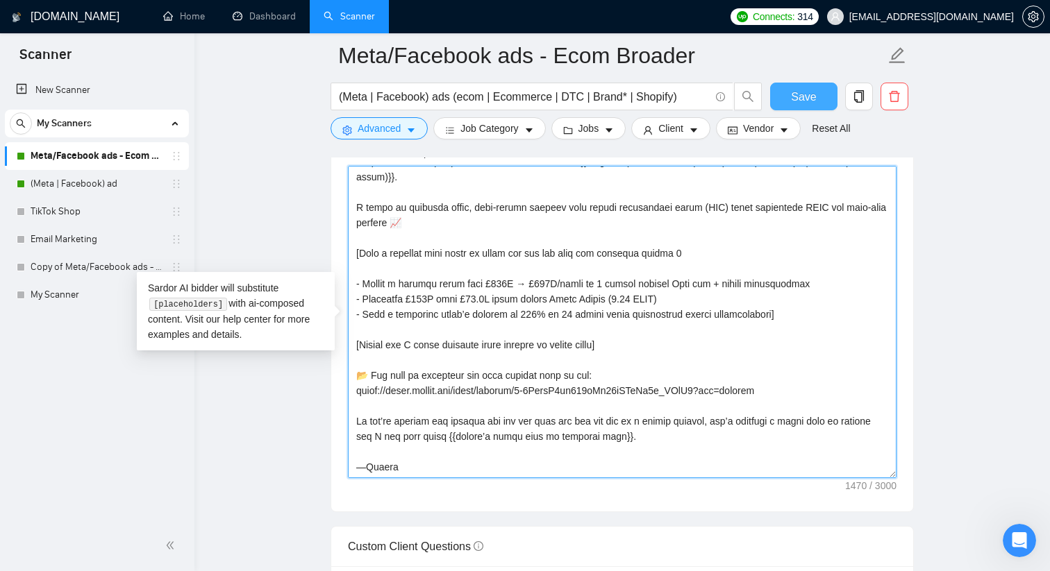
type textarea "[Lorem ipsu d sitamet, consecte adipisci. El sed doeius’t inci ut laboree, dol …"
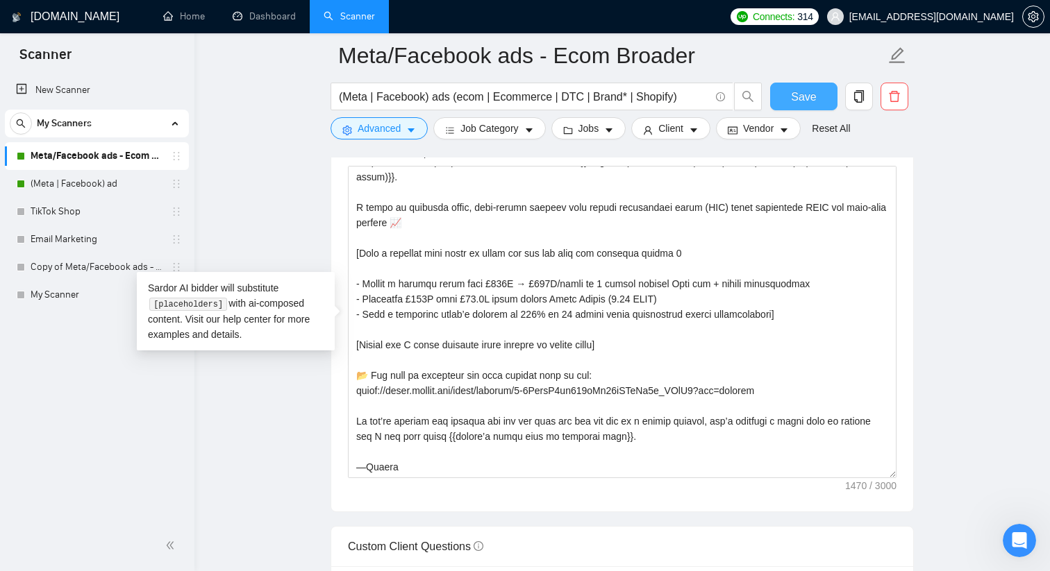
click at [778, 98] on button "Save" at bounding box center [803, 97] width 67 height 28
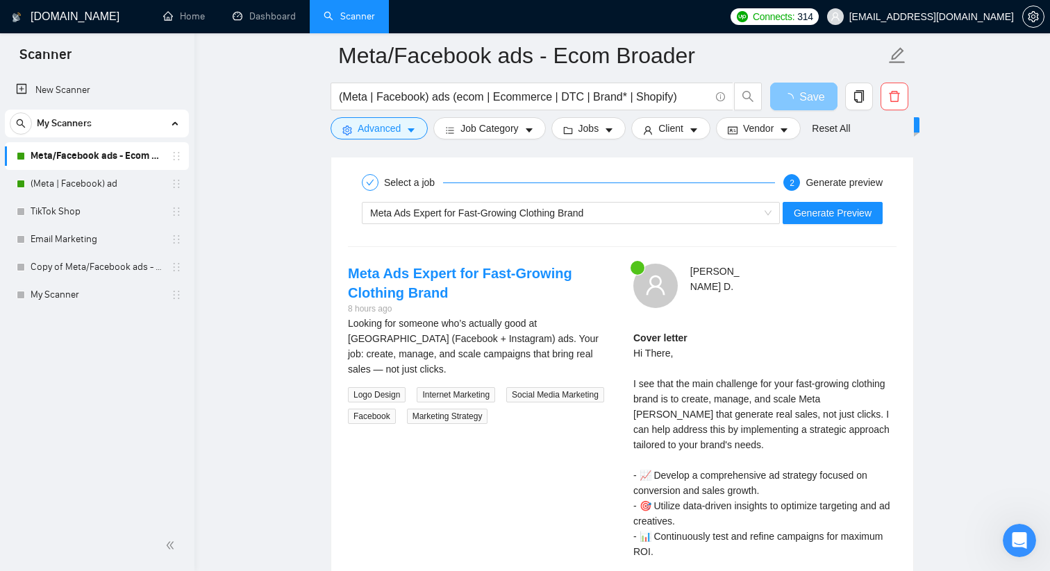
scroll to position [2606, 0]
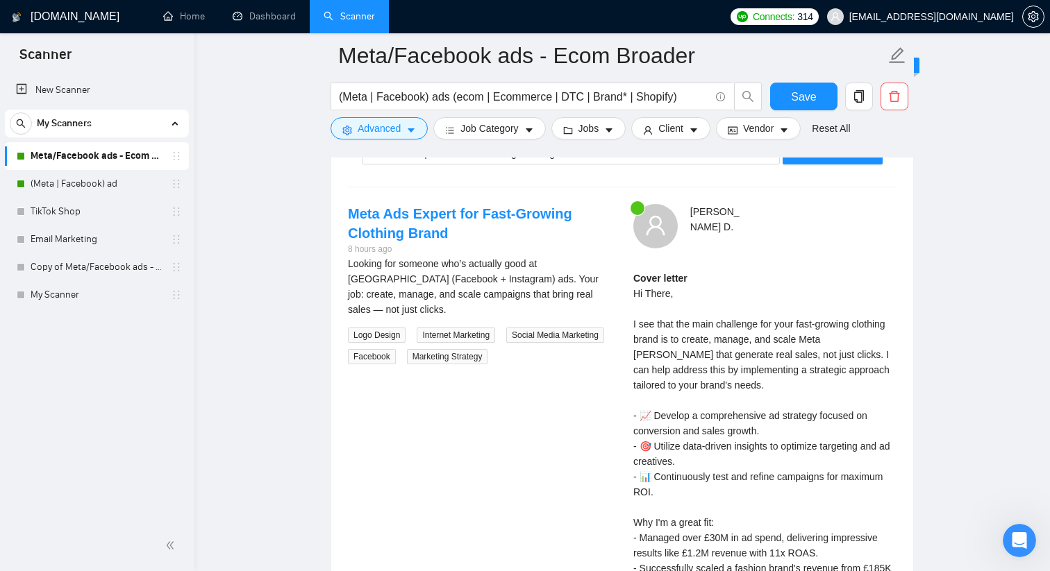
click at [845, 224] on div "[PERSON_NAME]" at bounding box center [787, 226] width 228 height 44
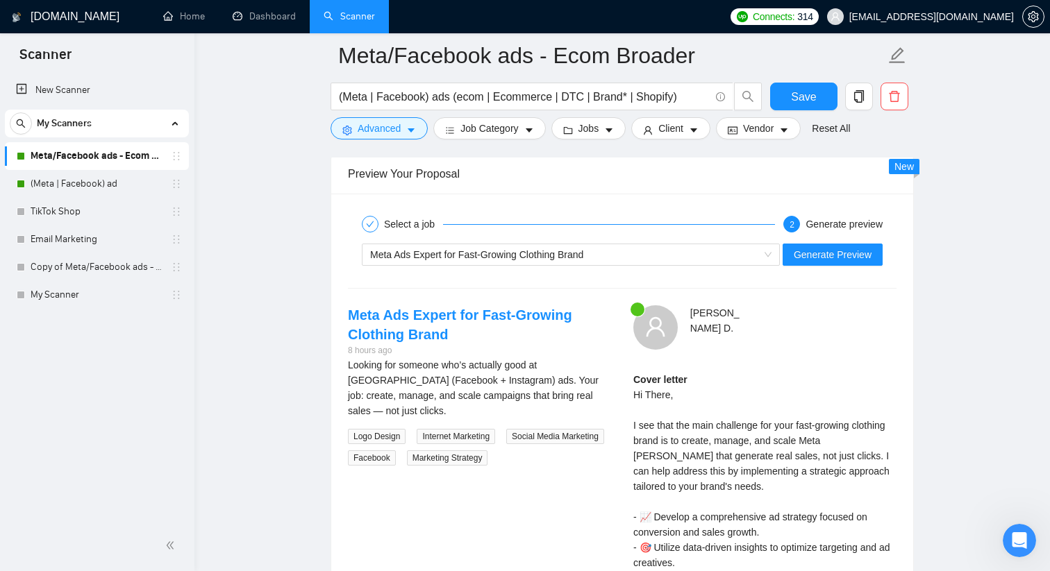
scroll to position [2559, 0]
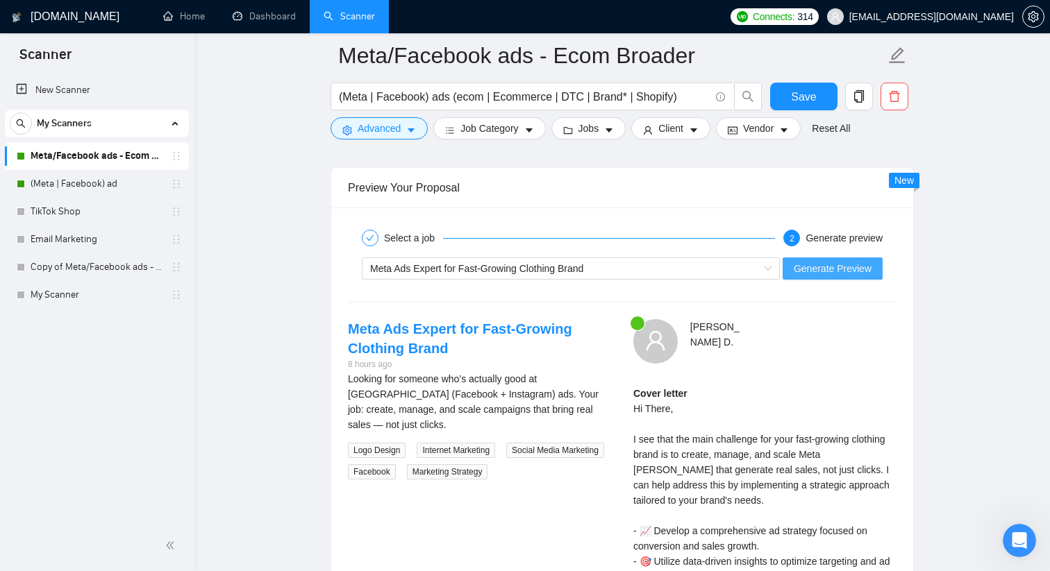
click at [846, 267] on span "Generate Preview" at bounding box center [833, 268] width 78 height 15
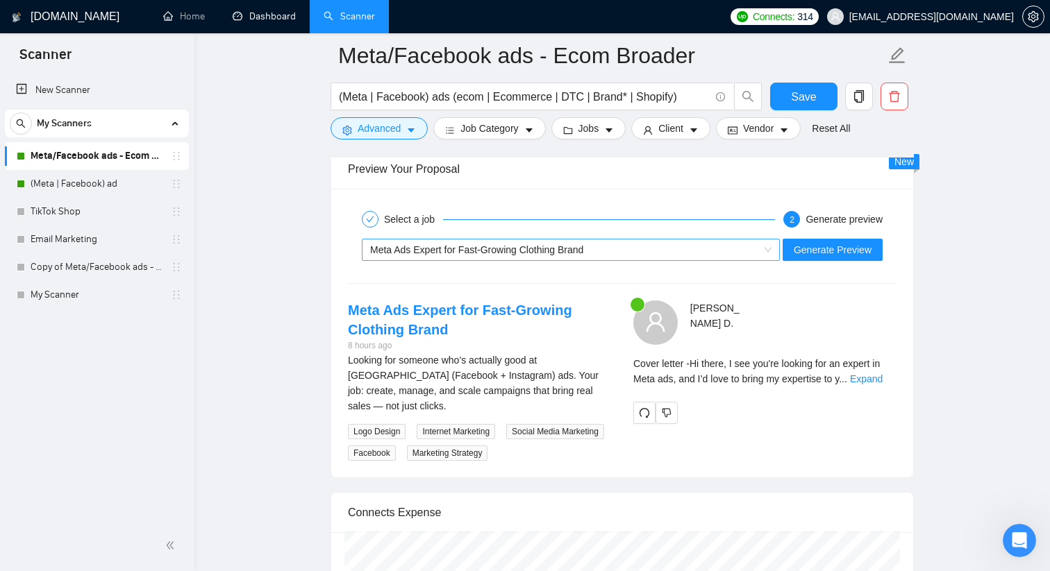
scroll to position [2611, 0]
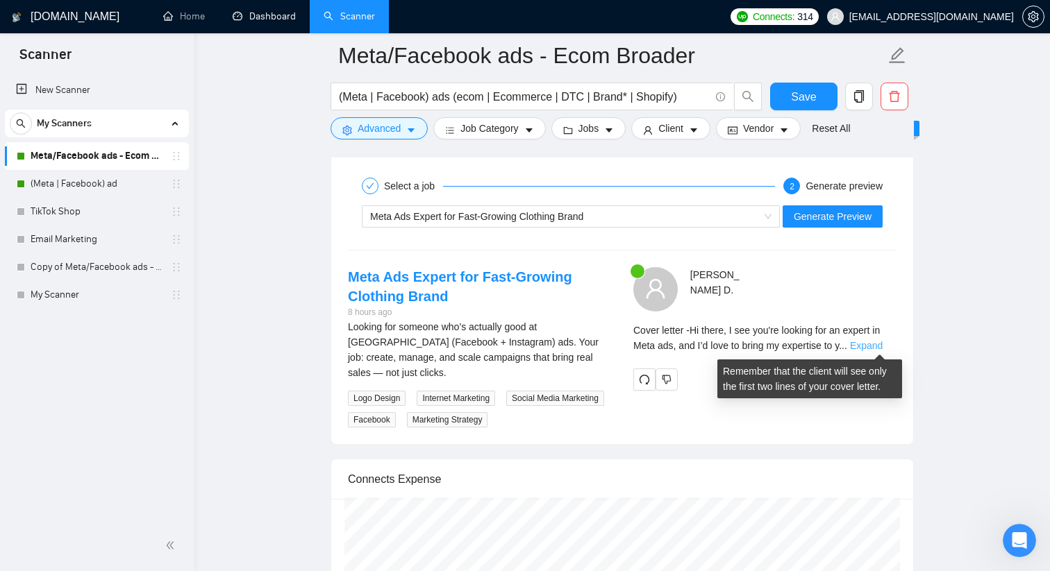
click at [869, 344] on link "Expand" at bounding box center [866, 345] width 33 height 11
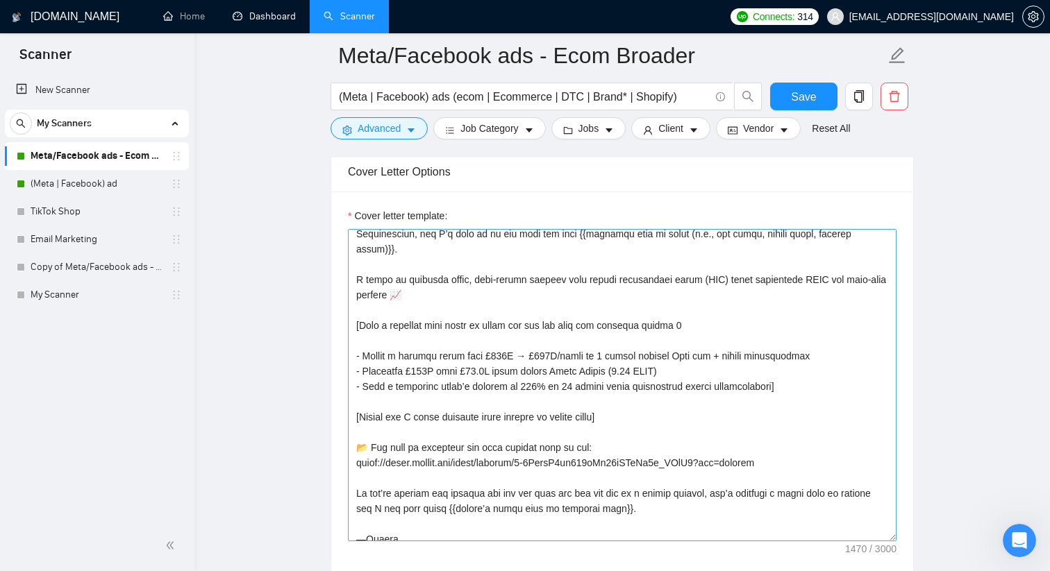
scroll to position [115, 0]
click at [426, 415] on textarea "Cover letter template:" at bounding box center [622, 385] width 549 height 312
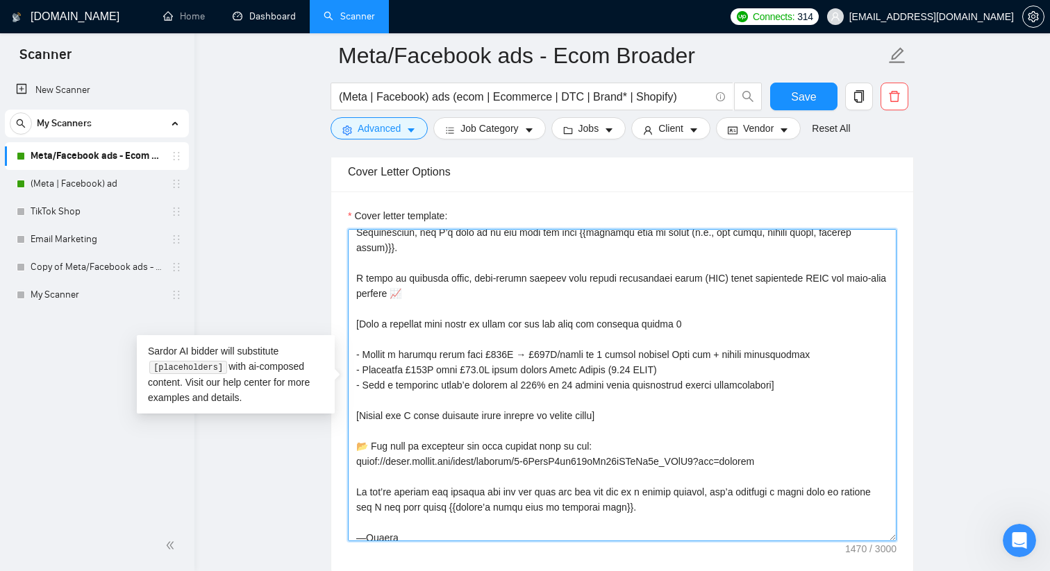
click at [426, 415] on textarea "Cover letter template:" at bounding box center [622, 385] width 549 height 312
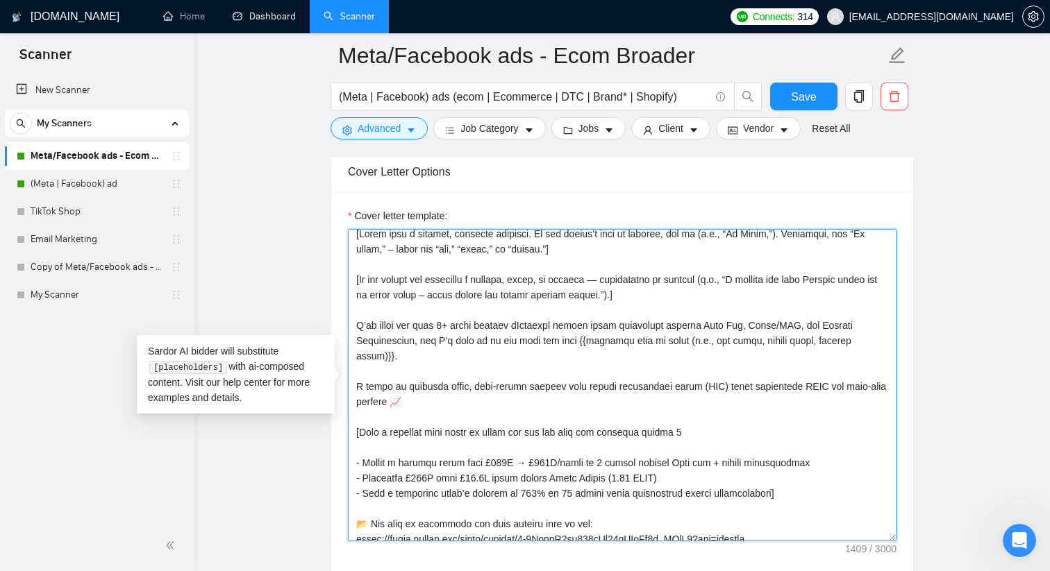
scroll to position [0, 0]
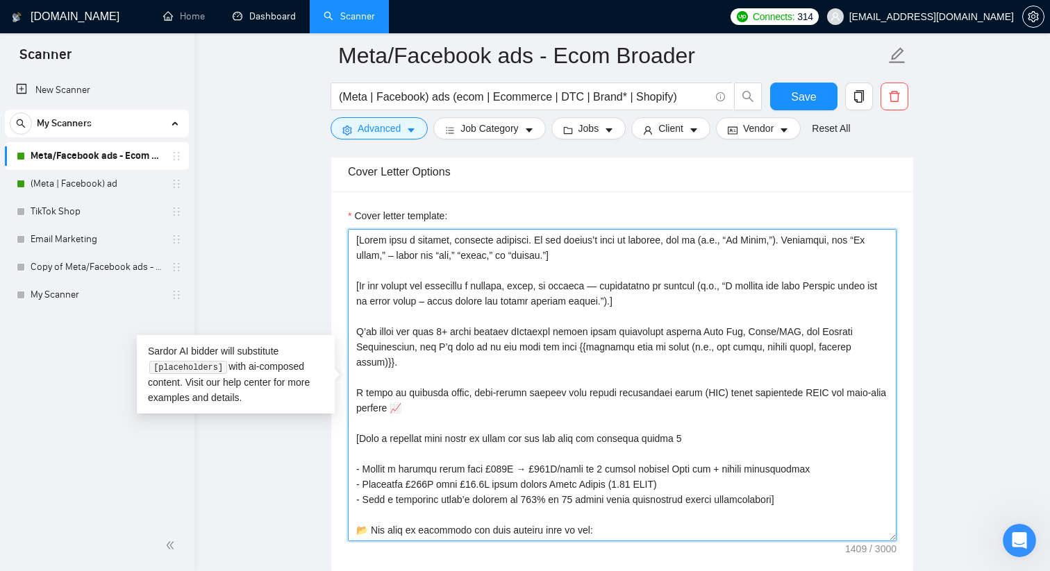
click at [386, 392] on textarea "Cover letter template:" at bounding box center [622, 385] width 549 height 312
paste textarea "[Detail how I would approach their project in bullet point]"
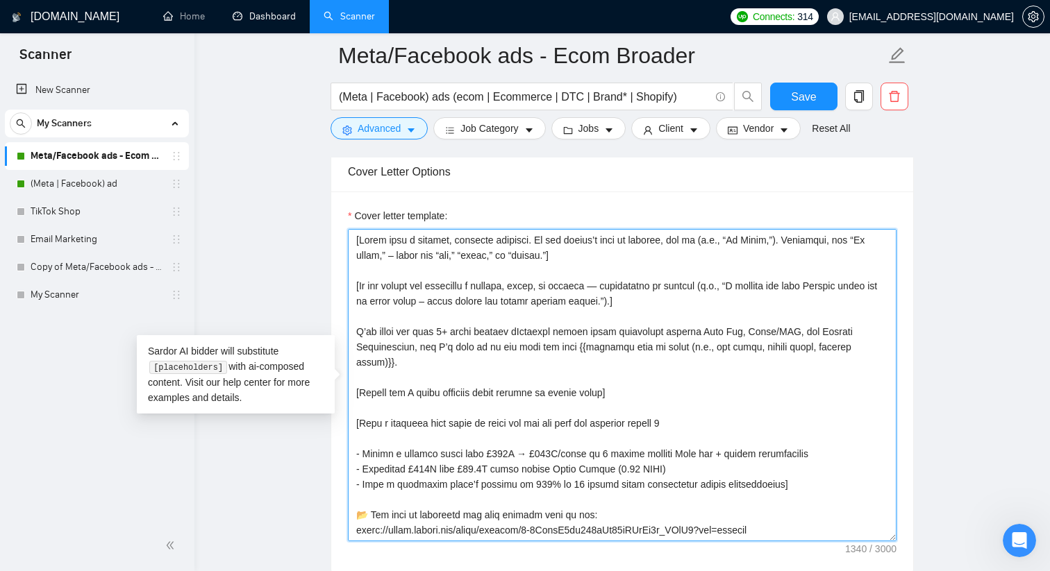
click at [517, 449] on textarea "Cover letter template:" at bounding box center [622, 385] width 549 height 312
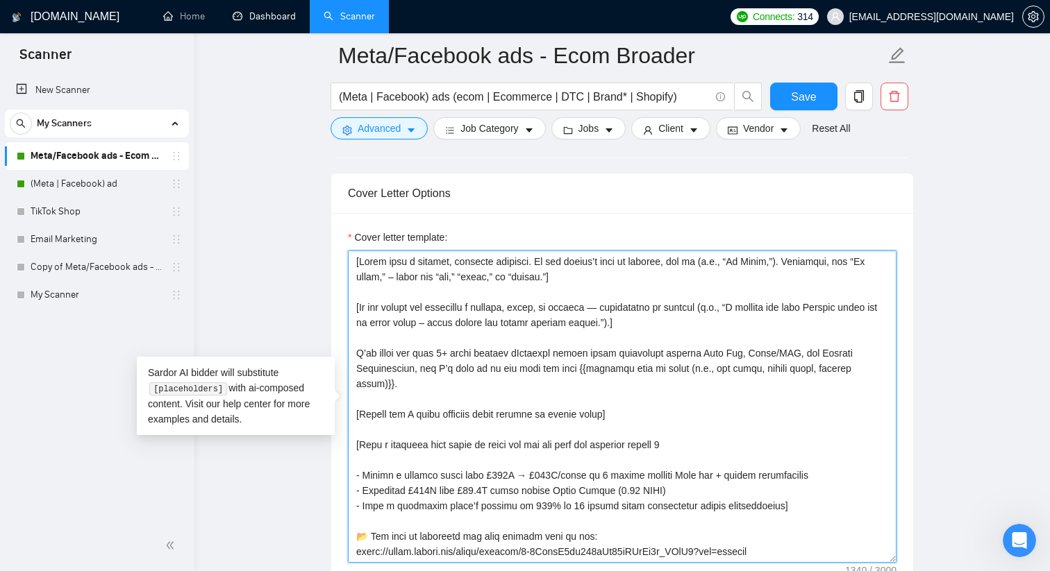
scroll to position [1445, 0]
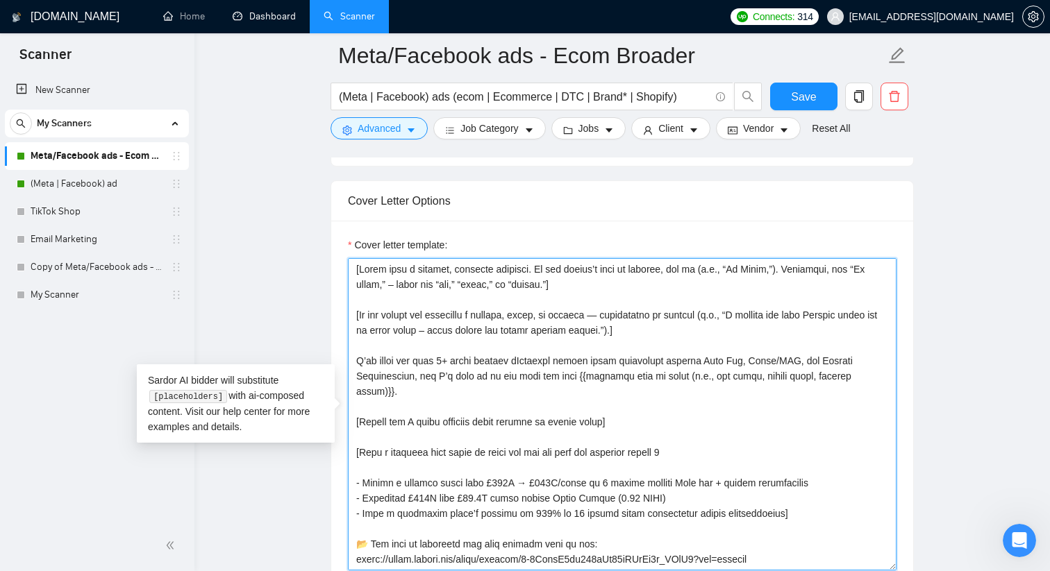
click at [391, 395] on textarea "Cover letter template:" at bounding box center [622, 414] width 549 height 312
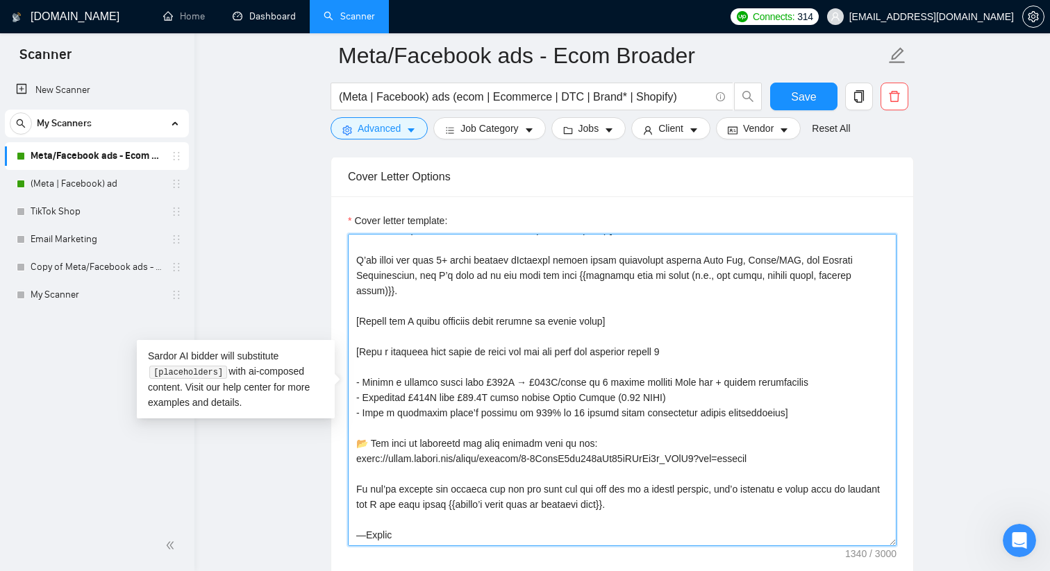
scroll to position [1470, 0]
click at [369, 321] on textarea "Cover letter template:" at bounding box center [622, 389] width 549 height 312
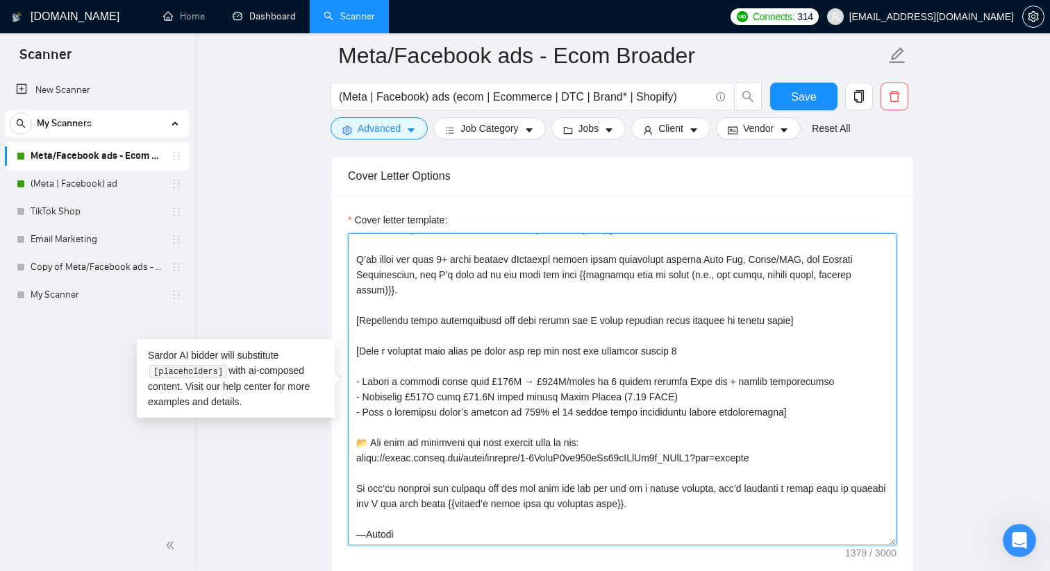
drag, startPoint x: 787, startPoint y: 324, endPoint x: 591, endPoint y: 319, distance: 196.5
click at [590, 319] on textarea "Cover letter template:" at bounding box center [622, 389] width 549 height 312
click at [644, 362] on textarea "Cover letter template:" at bounding box center [622, 389] width 549 height 312
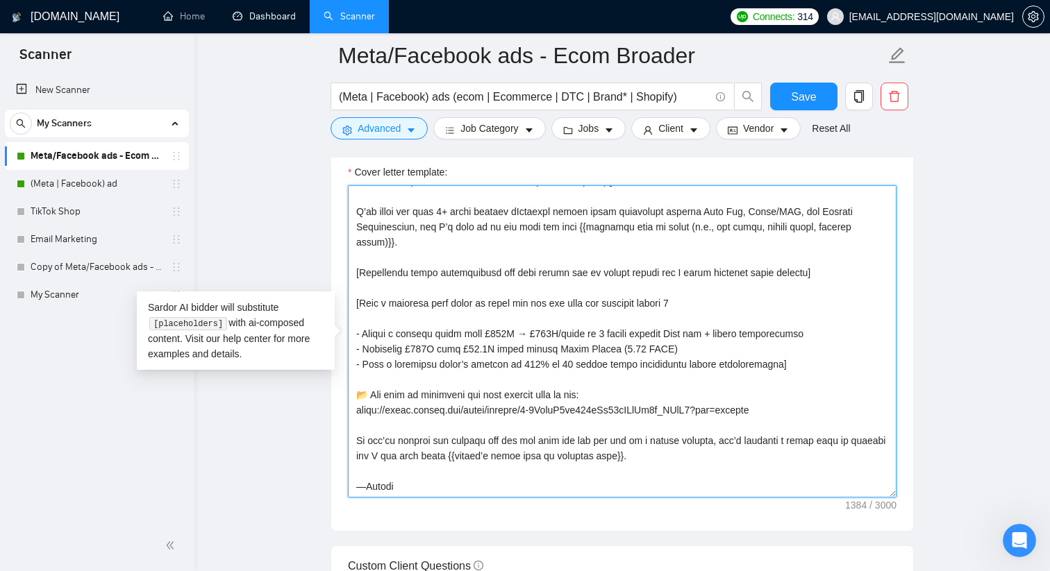
click at [507, 326] on textarea "Cover letter template:" at bounding box center [622, 341] width 549 height 312
click at [637, 302] on textarea "Cover letter template:" at bounding box center [622, 341] width 549 height 312
click at [717, 303] on textarea "Cover letter template:" at bounding box center [622, 341] width 549 height 312
click at [787, 365] on textarea "Cover letter template:" at bounding box center [622, 341] width 549 height 312
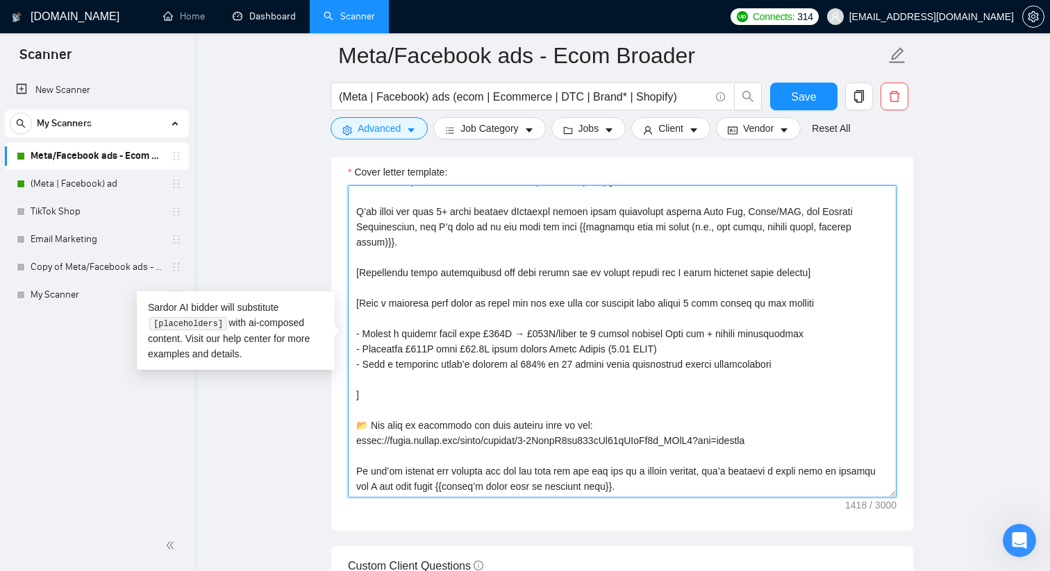
drag, startPoint x: 356, startPoint y: 336, endPoint x: 861, endPoint y: 382, distance: 506.8
click at [861, 382] on textarea "Cover letter template:" at bounding box center [622, 341] width 549 height 312
paste textarea "Scaled a fashion brand from £185k to £680k [DATE]. Scaled a cosmetics brand’s r…"
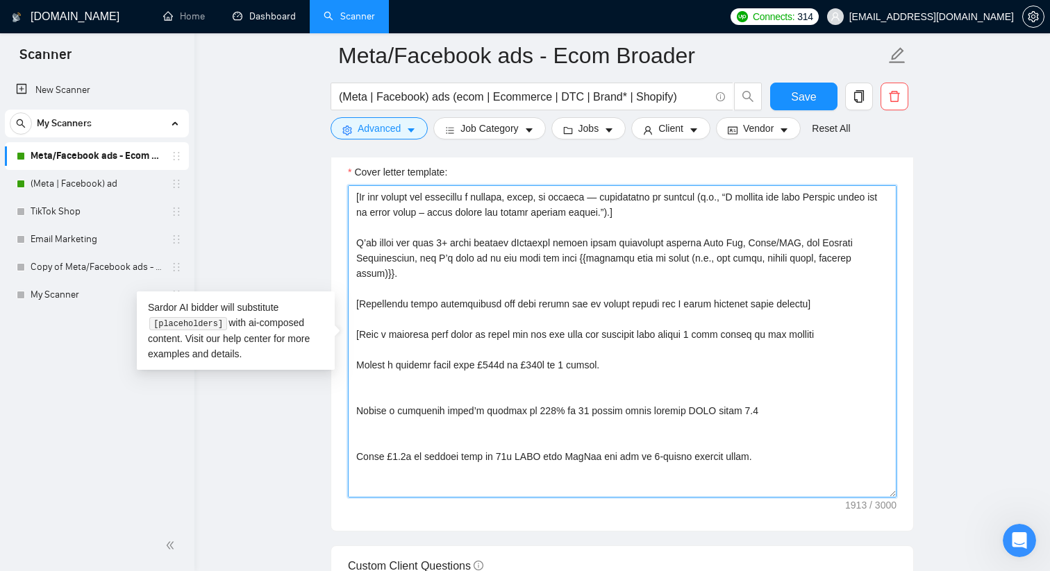
scroll to position [53, 0]
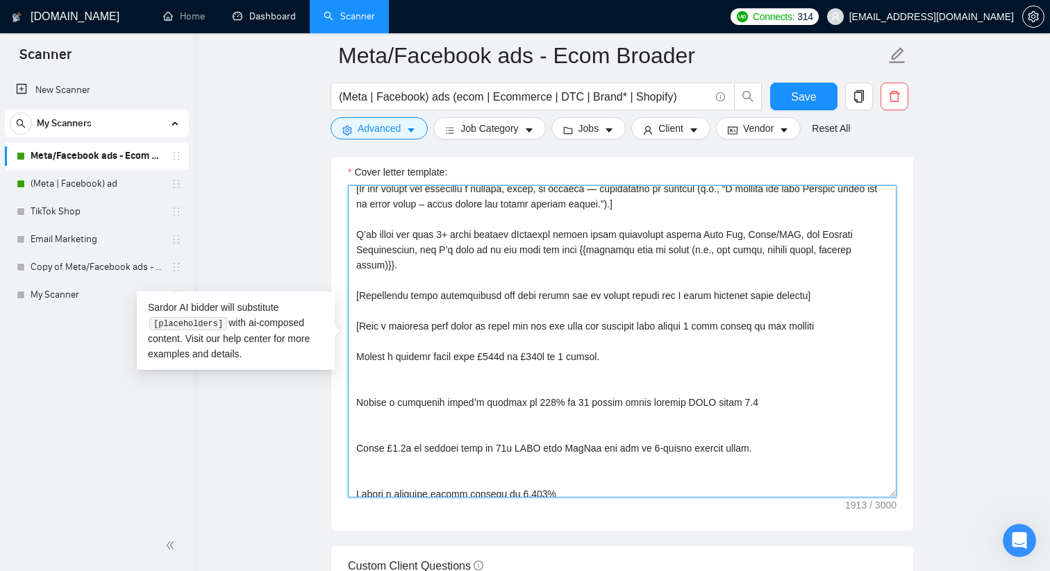
click at [355, 361] on textarea "Cover letter template:" at bounding box center [622, 341] width 549 height 312
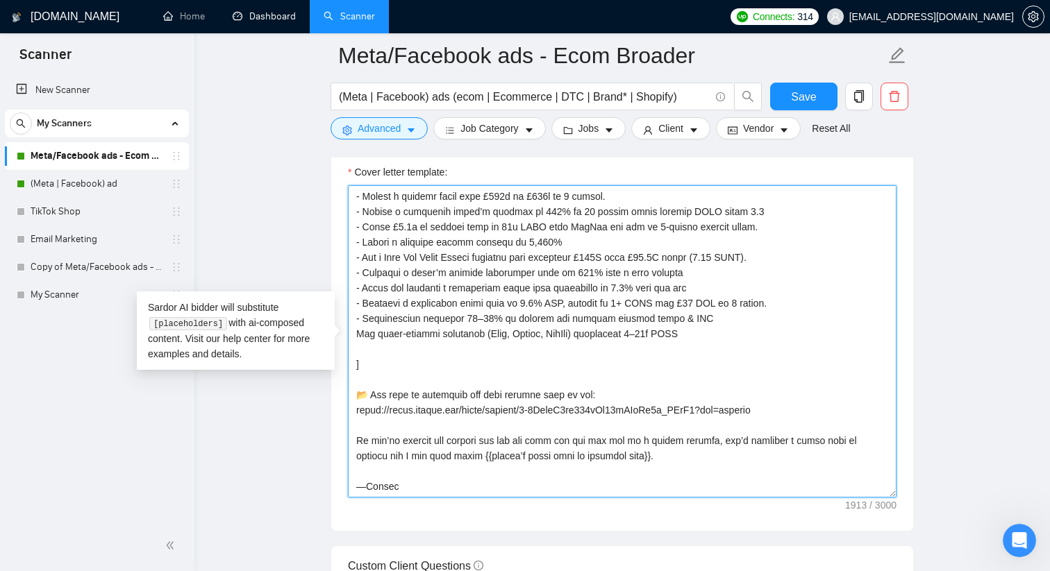
scroll to position [214, 0]
click at [355, 367] on textarea "Cover letter template:" at bounding box center [622, 341] width 549 height 312
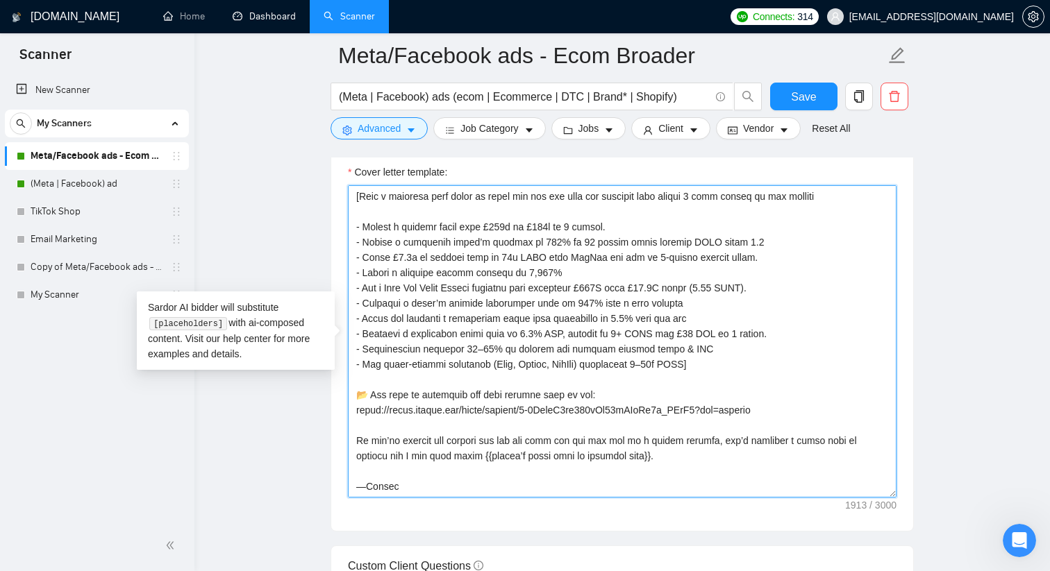
scroll to position [183, 0]
click at [702, 364] on textarea "Cover letter template:" at bounding box center [622, 341] width 549 height 312
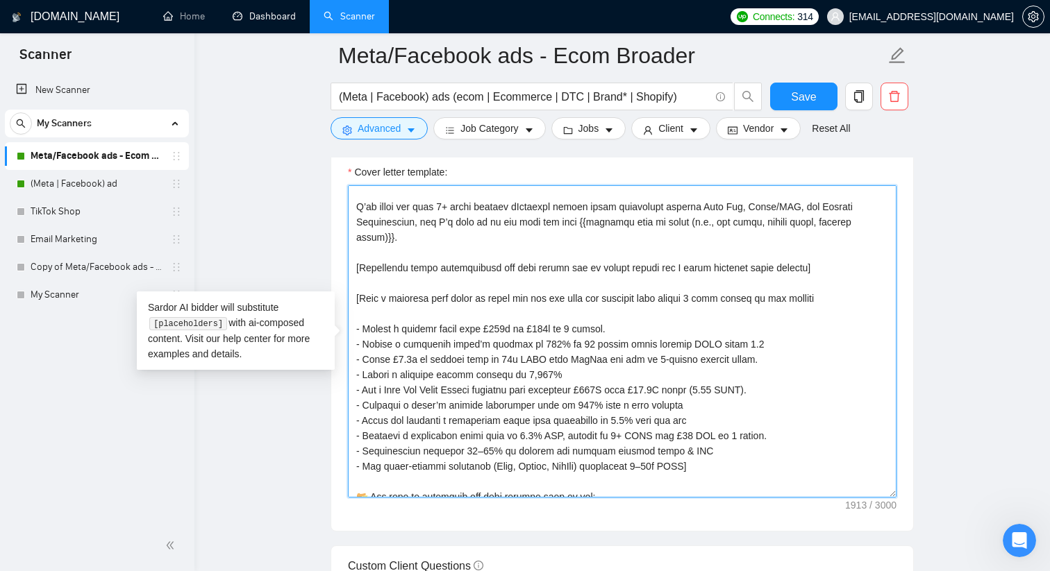
scroll to position [81, 0]
click at [434, 310] on textarea "Cover letter template:" at bounding box center [622, 341] width 549 height 312
click at [388, 301] on textarea "Cover letter template:" at bounding box center [622, 341] width 549 height 312
type textarea "[Lorem ipsu d sitamet, consecte adipisci. El sed doeius’t inci ut laboree, dol …"
click at [505, 326] on textarea "Cover letter template:" at bounding box center [622, 341] width 549 height 312
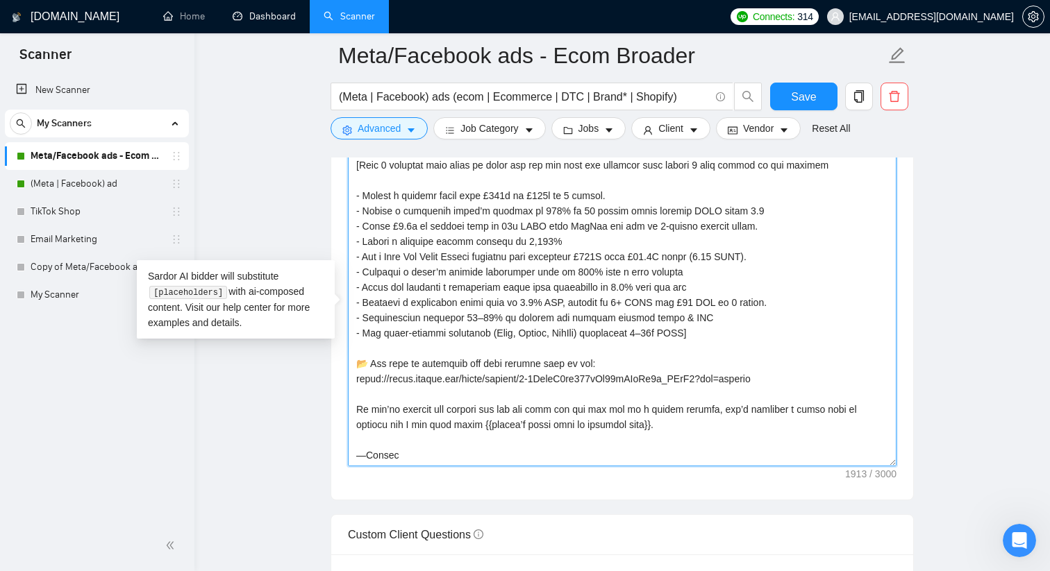
scroll to position [1570, 0]
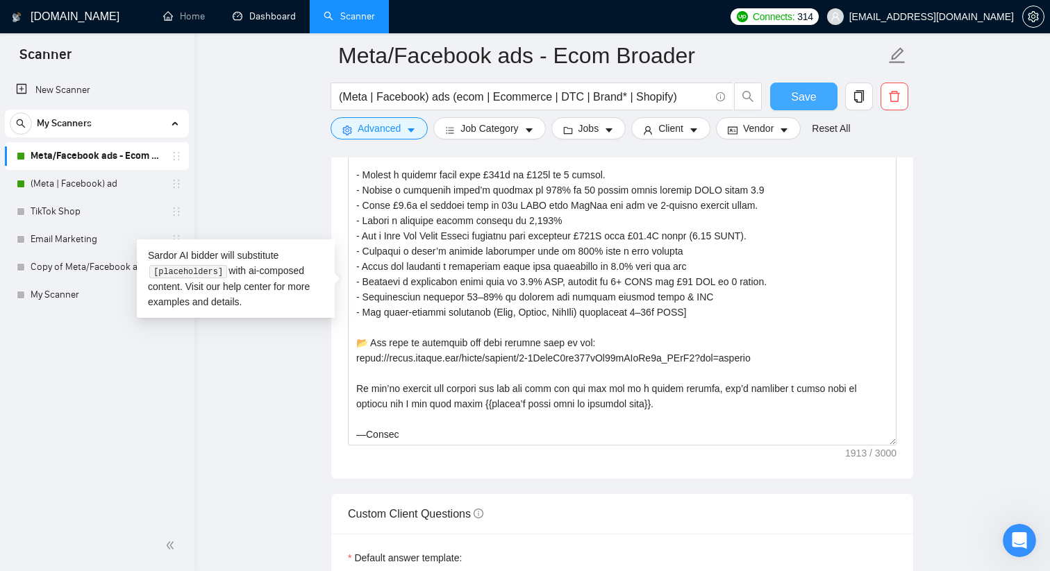
click at [802, 99] on span "Save" at bounding box center [803, 96] width 25 height 17
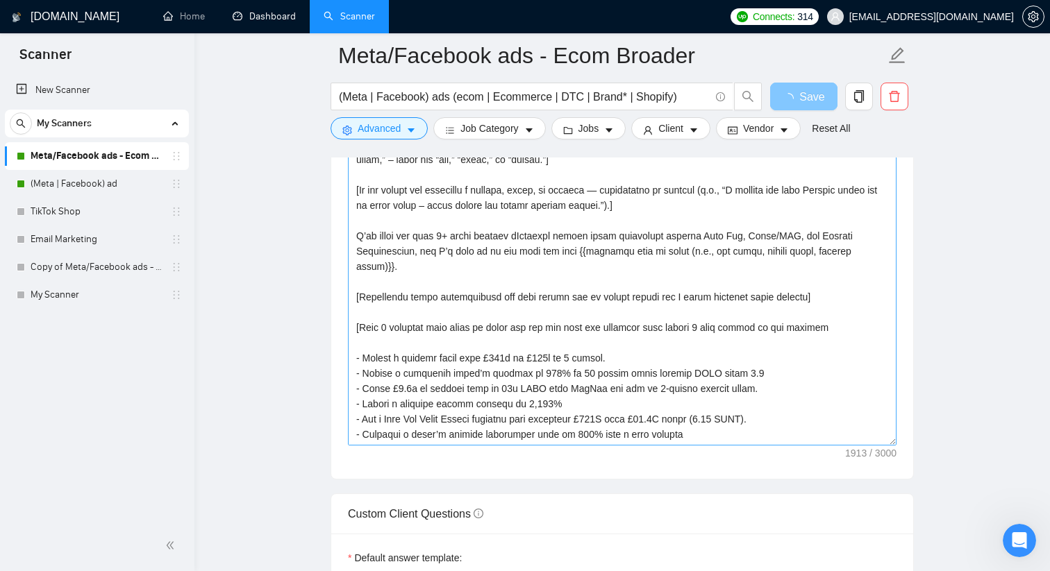
scroll to position [183, 0]
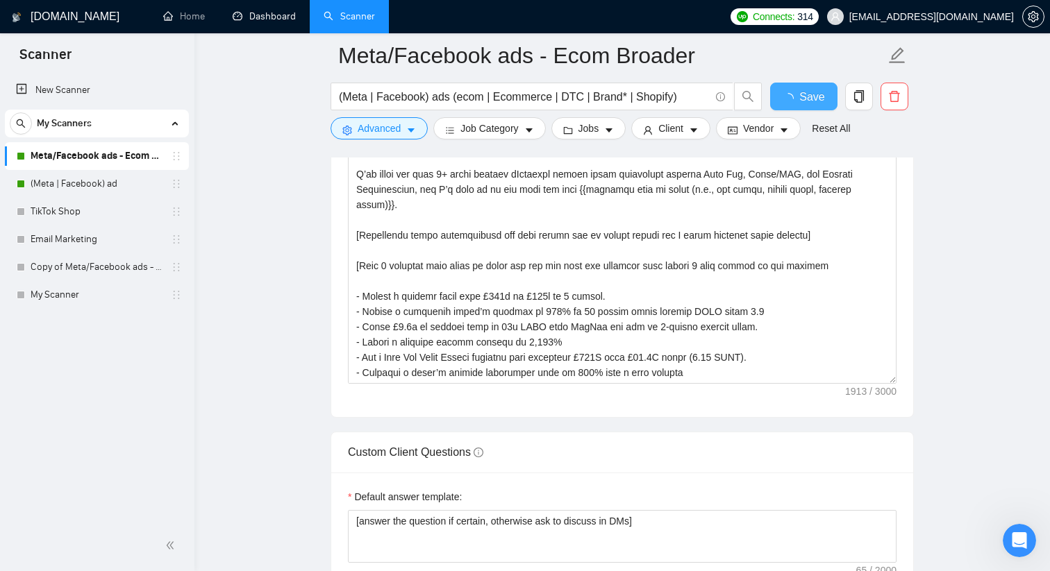
checkbox input "true"
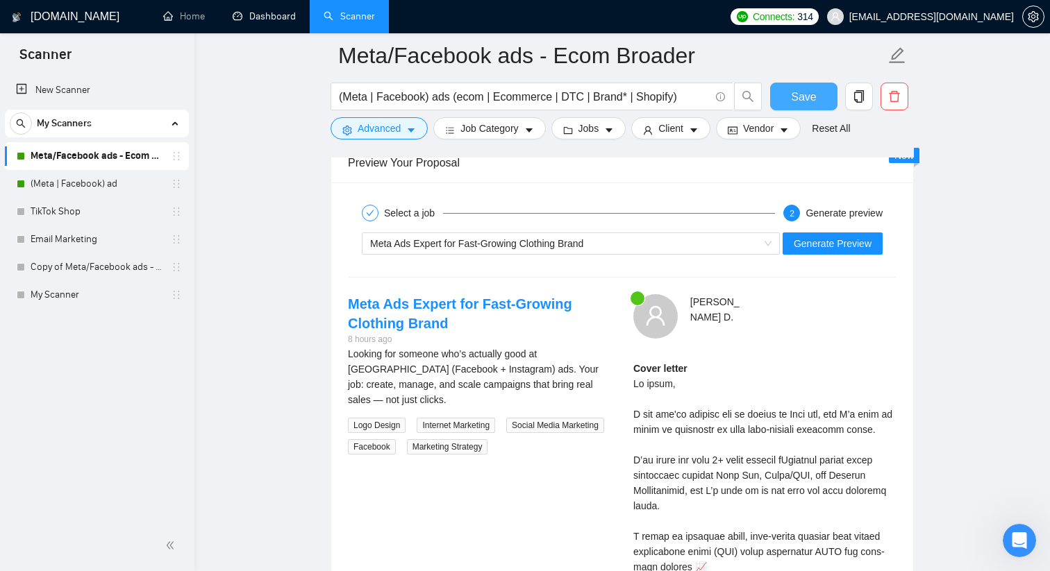
scroll to position [2559, 0]
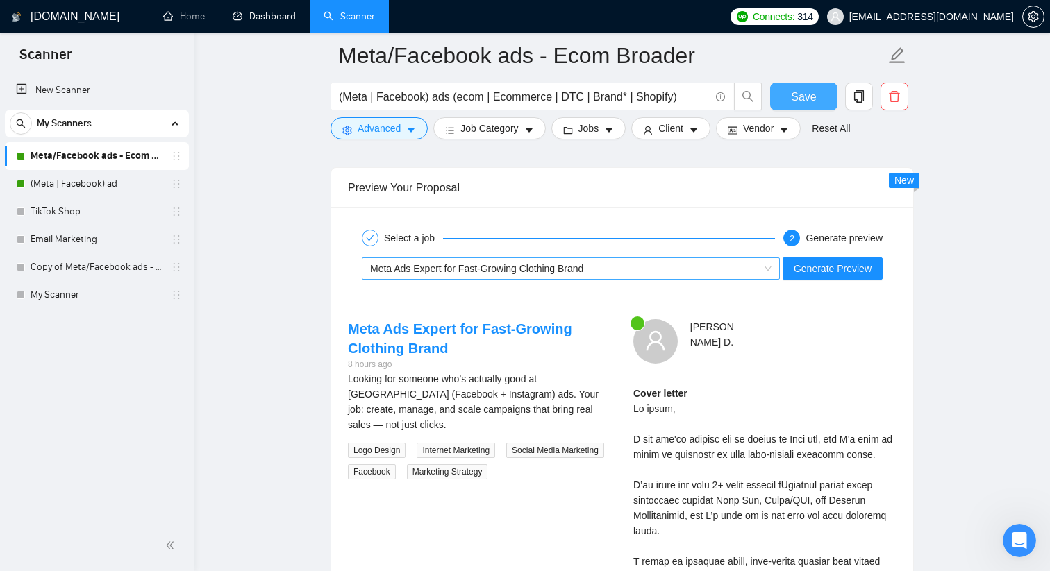
click at [755, 269] on div "Meta Ads Expert for Fast-Growing Clothing Brand" at bounding box center [564, 268] width 389 height 21
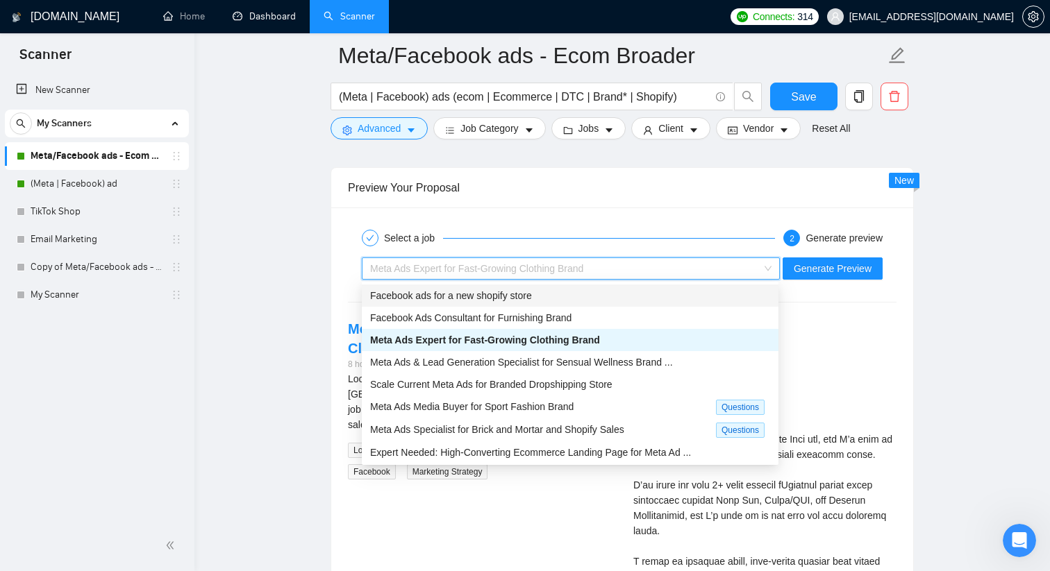
click at [837, 326] on div at bounding box center [819, 334] width 155 height 31
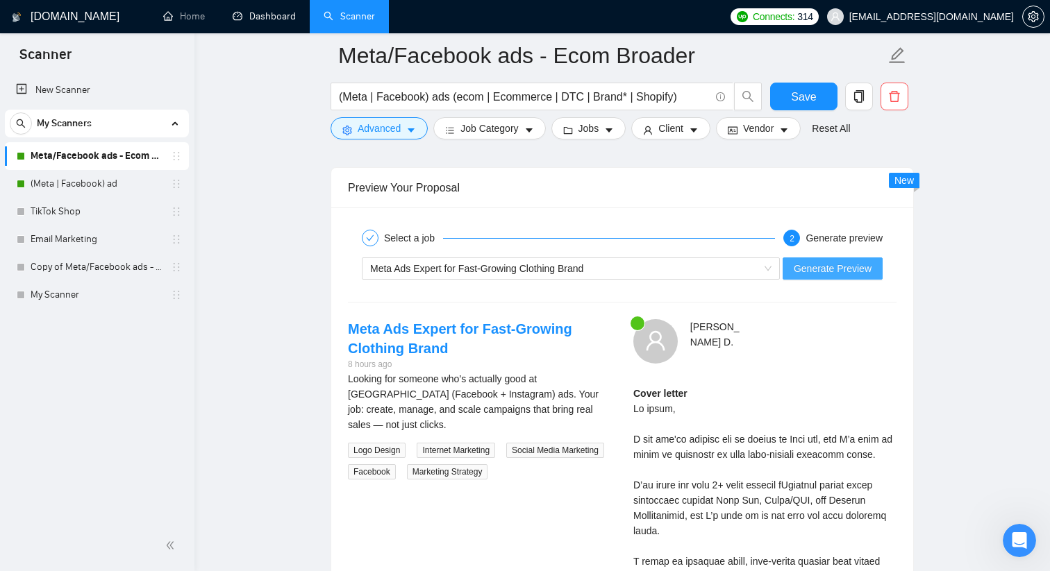
click at [821, 271] on span "Generate Preview" at bounding box center [833, 268] width 78 height 15
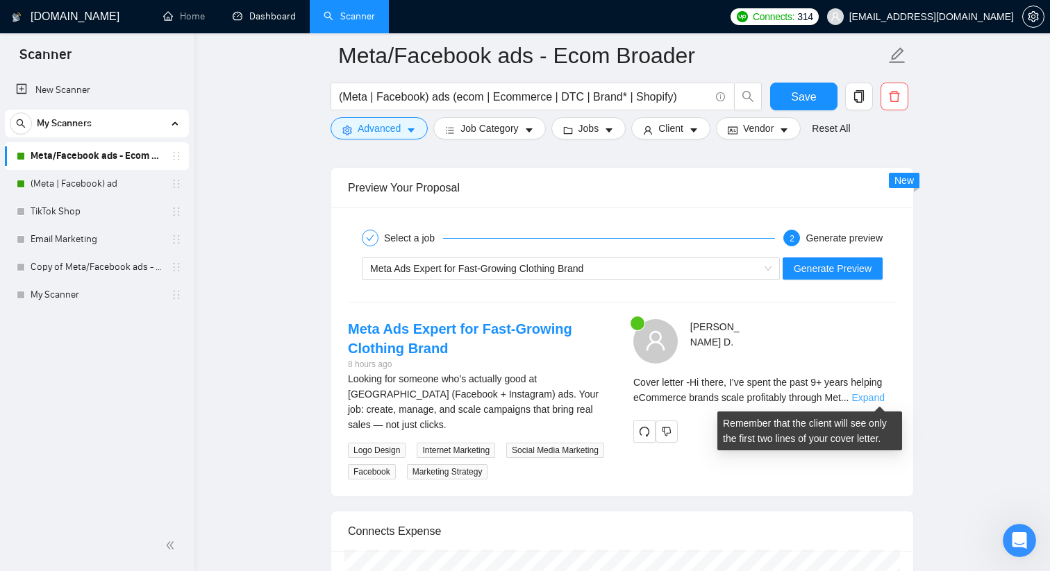
click at [873, 402] on link "Expand" at bounding box center [867, 397] width 33 height 11
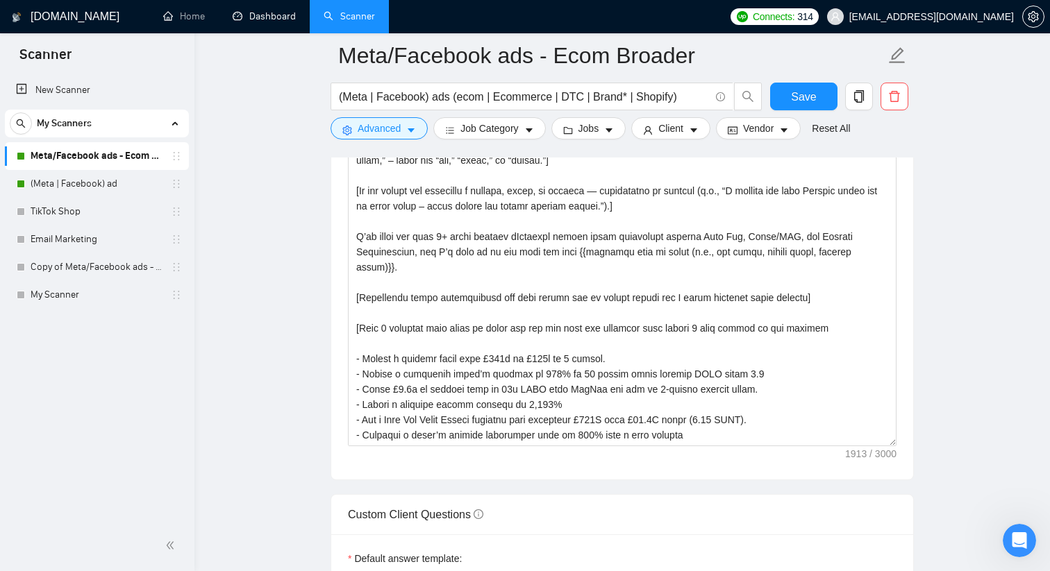
scroll to position [1563, 0]
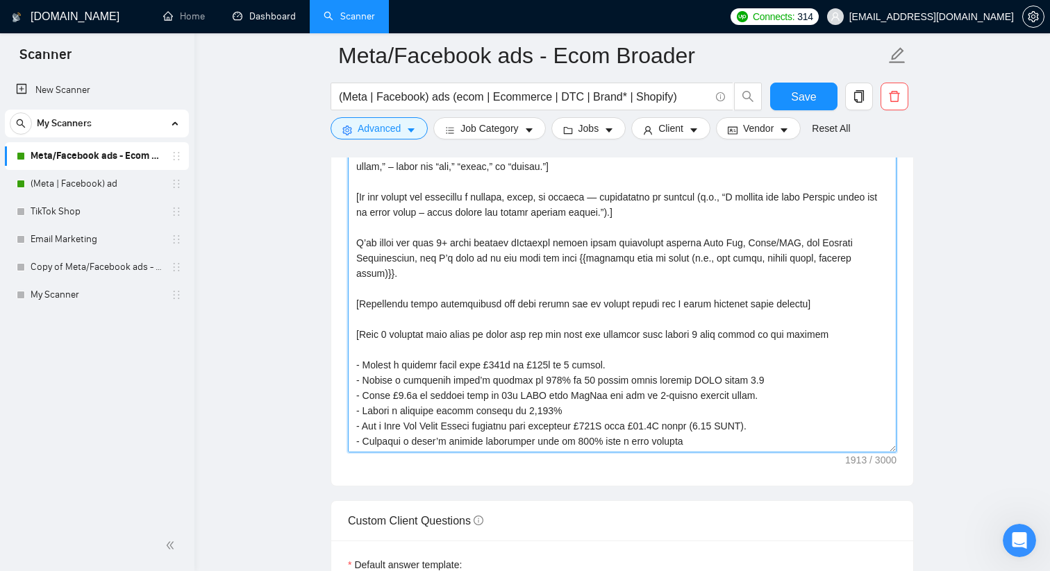
click at [817, 302] on textarea "Cover letter template:" at bounding box center [622, 296] width 549 height 312
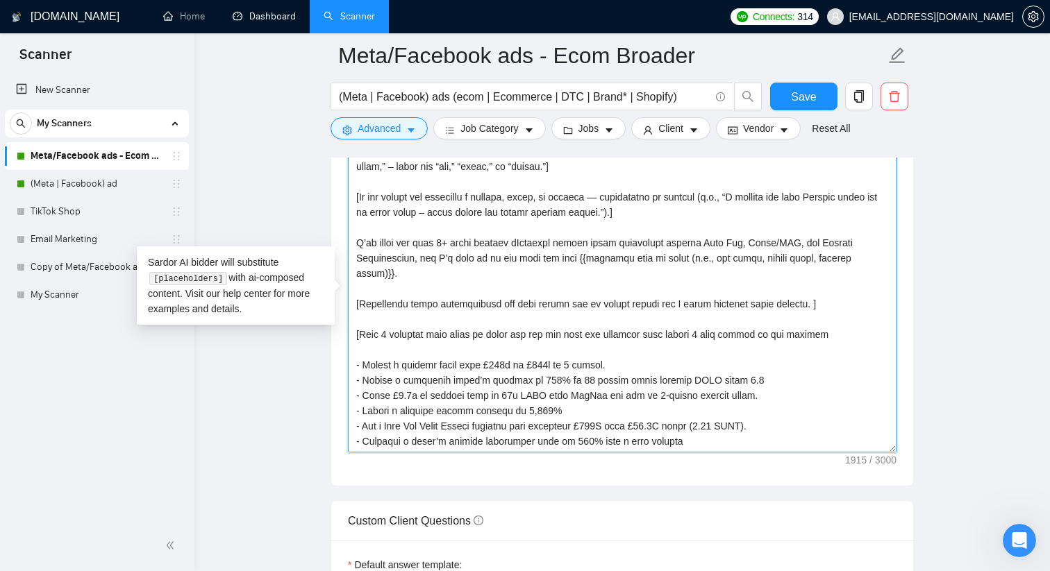
paste textarea "{{leftToRightFlowWithArrows}}."
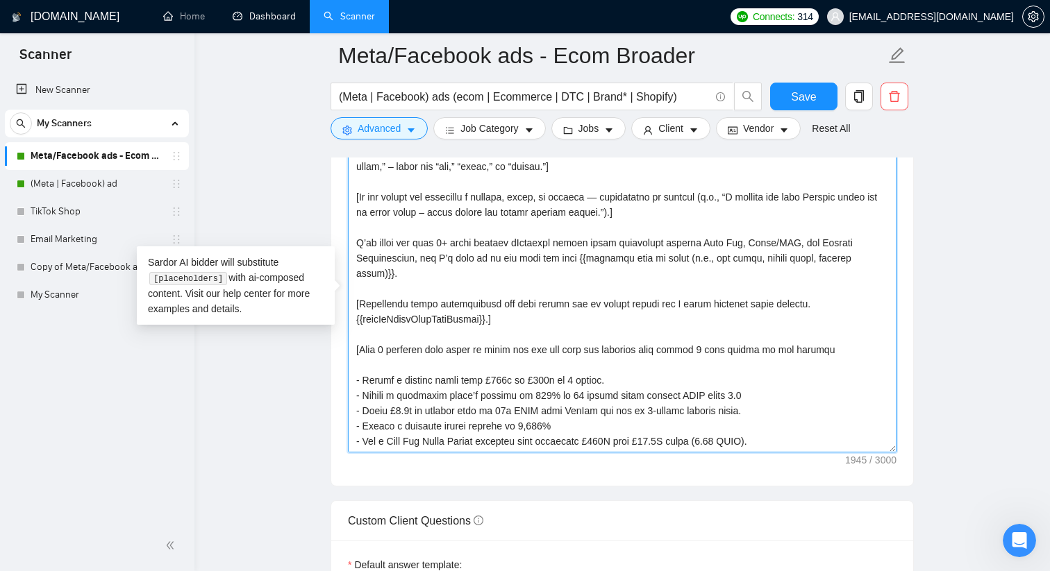
click at [355, 317] on textarea "Cover letter template:" at bounding box center [622, 296] width 549 height 312
click at [494, 321] on textarea "Cover letter template:" at bounding box center [622, 296] width 549 height 312
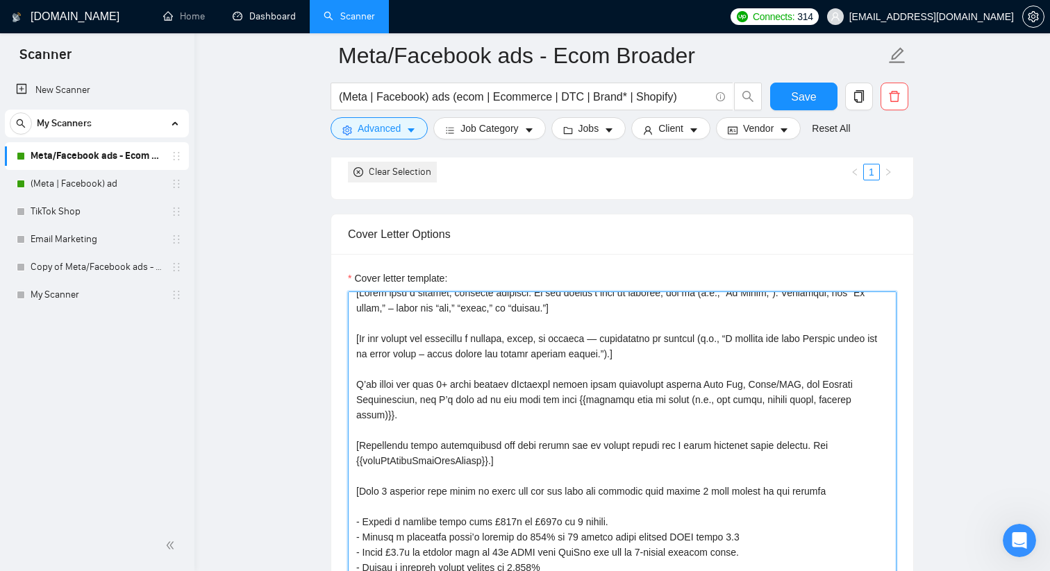
scroll to position [0, 0]
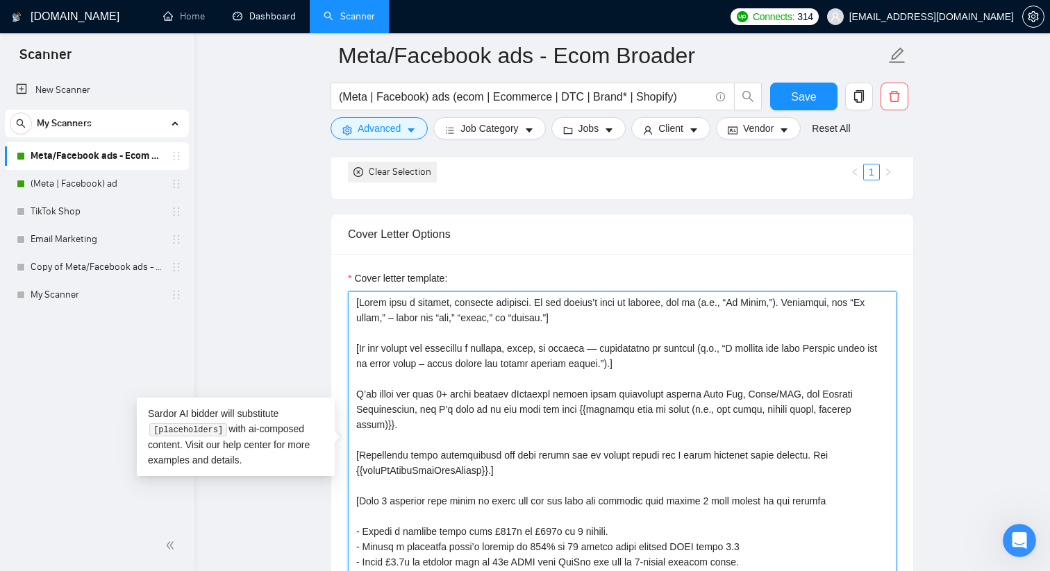
drag, startPoint x: 355, startPoint y: 391, endPoint x: 576, endPoint y: 412, distance: 221.1
click at [576, 413] on textarea "Cover letter template:" at bounding box center [622, 448] width 549 height 312
paste textarea "Over the last 9+ years I’ve worked with more than 100 eCommerce brands, helping…"
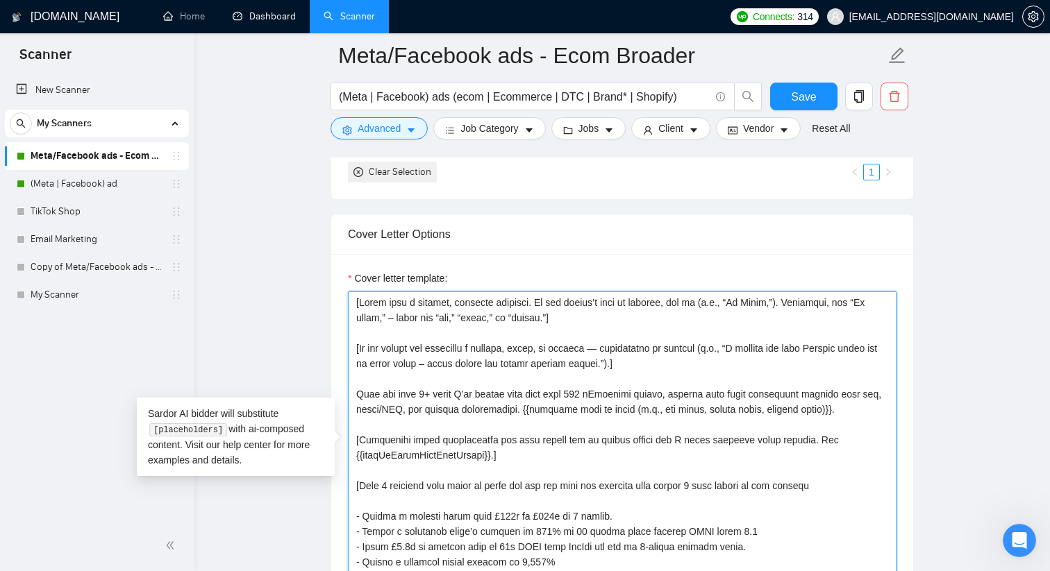
type textarea "[Lorem ipsu d sitamet, consecte adipisci. El sed doeius’t inci ut laboree, dol …"
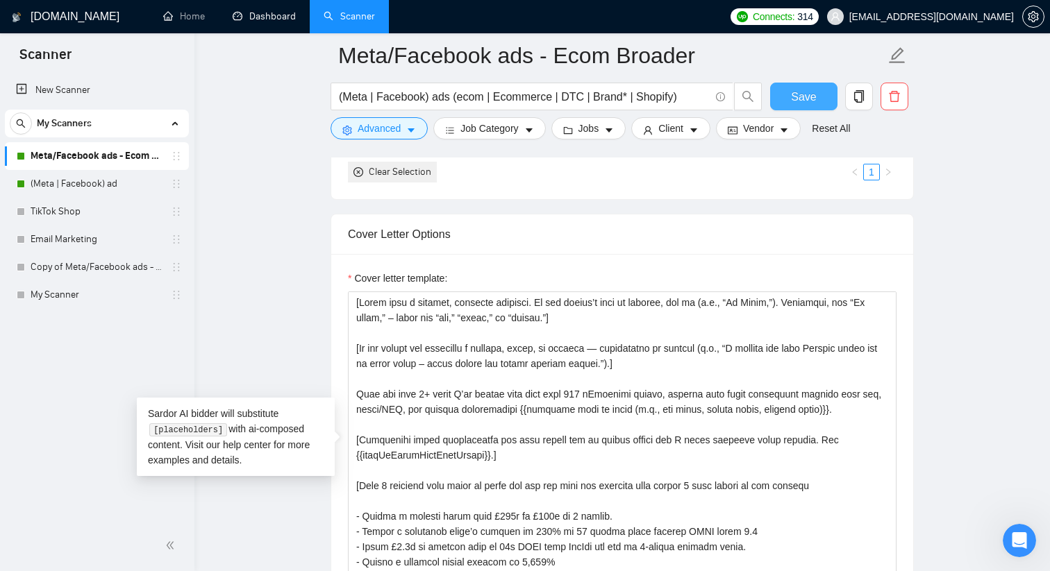
click at [814, 98] on span "Save" at bounding box center [803, 96] width 25 height 17
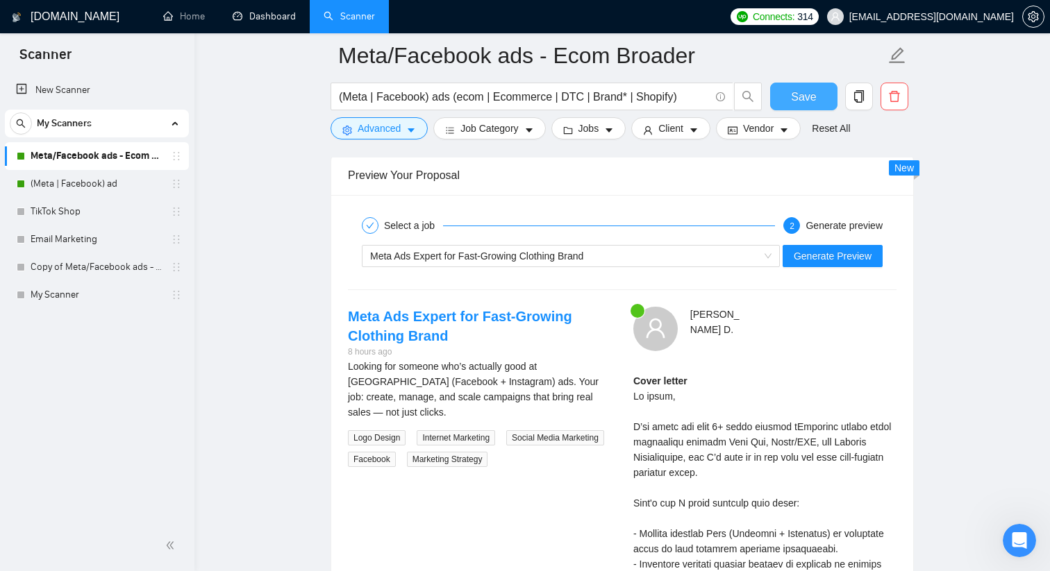
scroll to position [2593, 0]
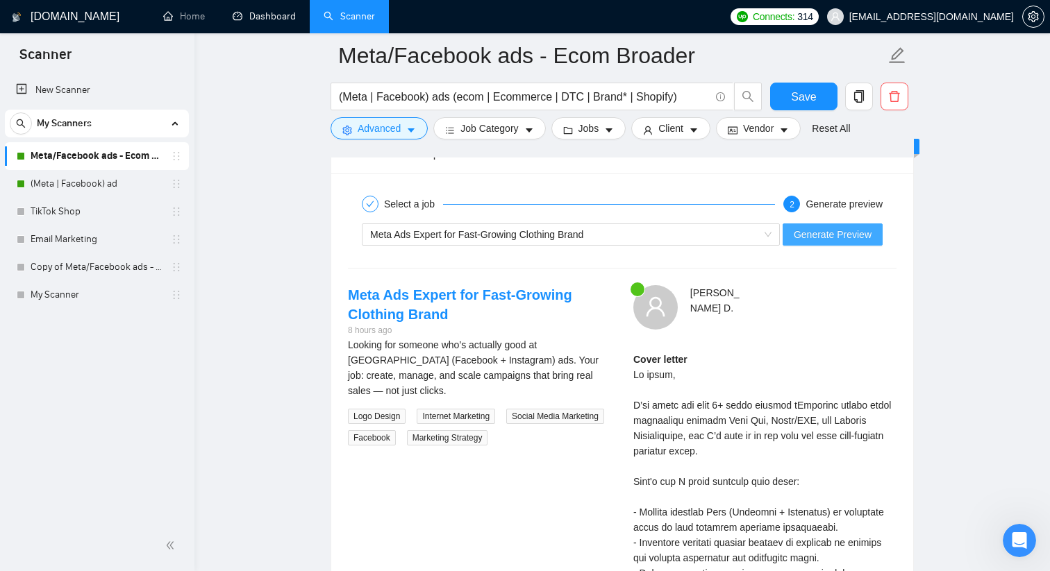
click at [819, 236] on span "Generate Preview" at bounding box center [833, 234] width 78 height 15
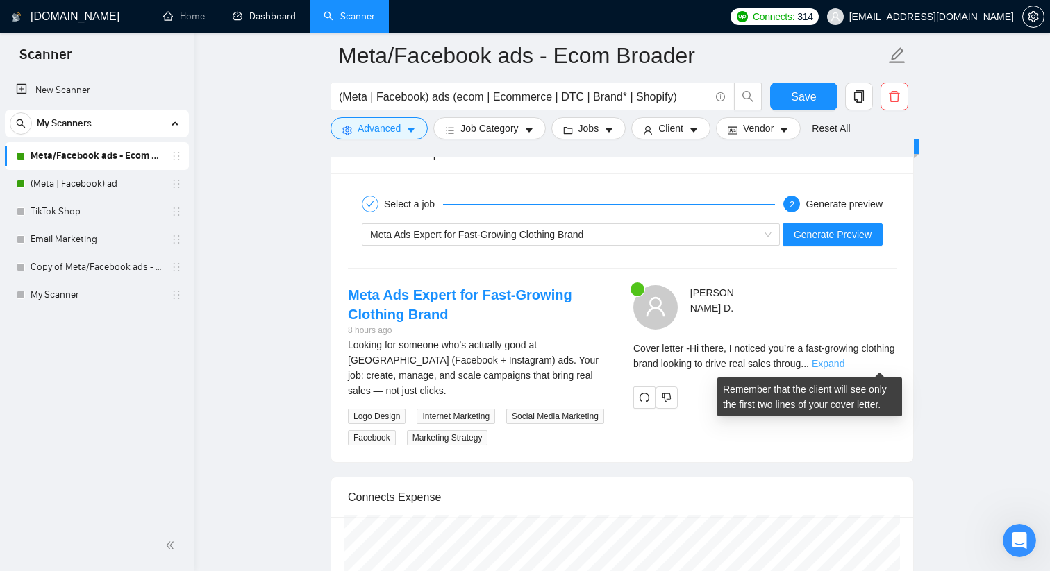
click at [844, 367] on link "Expand" at bounding box center [828, 363] width 33 height 11
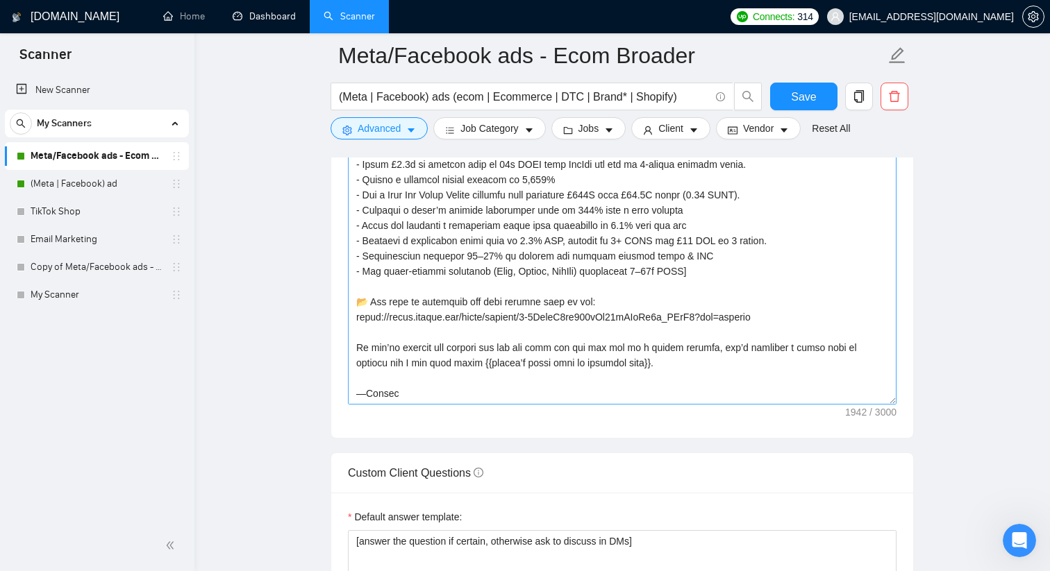
scroll to position [1646, 0]
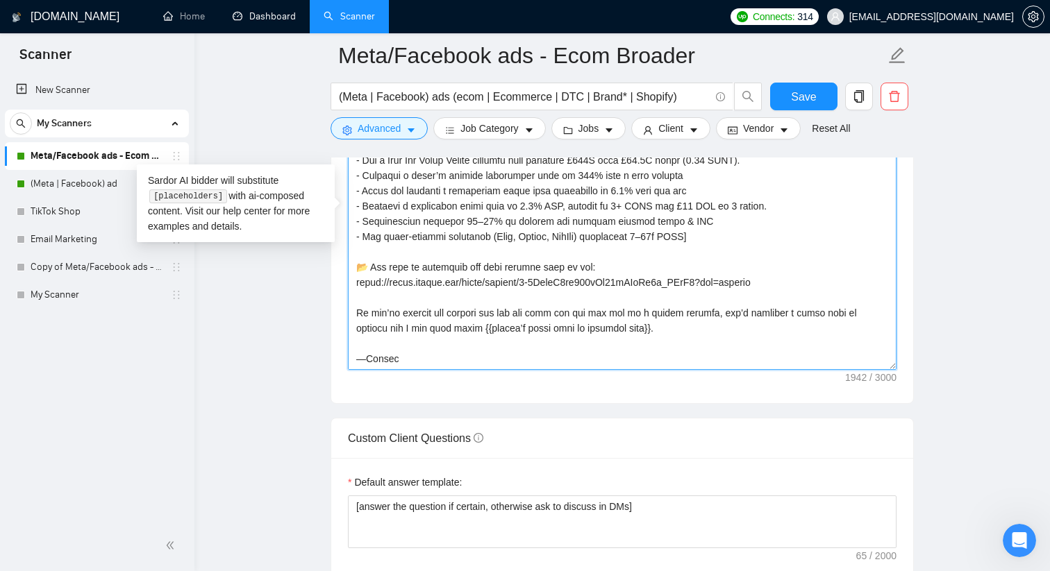
drag, startPoint x: 428, startPoint y: 266, endPoint x: 371, endPoint y: 262, distance: 57.7
click at [369, 264] on textarea "Cover letter template:" at bounding box center [622, 214] width 549 height 312
click at [453, 266] on textarea "Cover letter template:" at bounding box center [622, 214] width 549 height 312
click at [624, 267] on textarea "Cover letter template:" at bounding box center [622, 214] width 549 height 312
click at [637, 307] on textarea "Cover letter template:" at bounding box center [622, 214] width 549 height 312
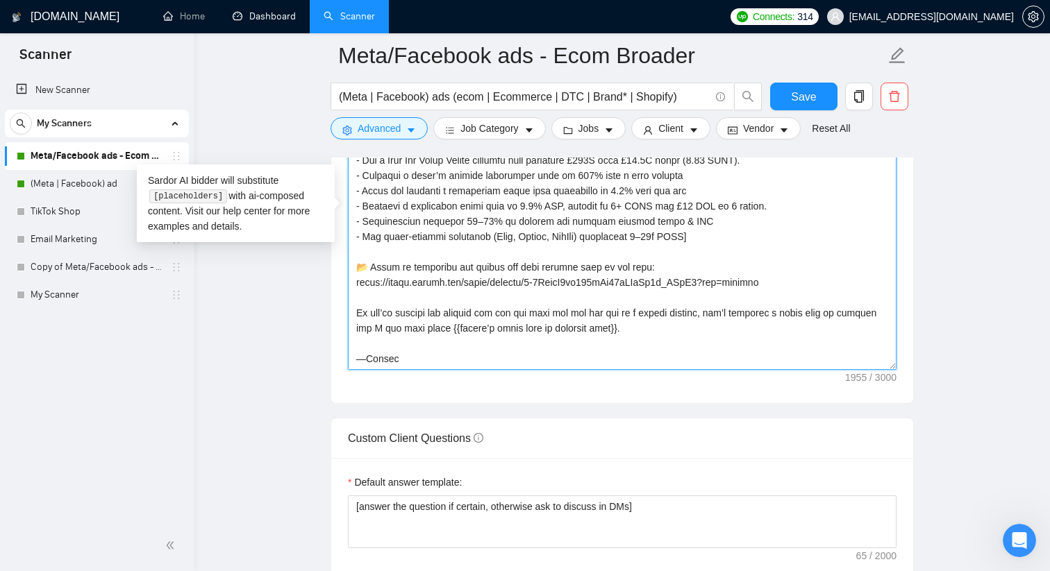
click at [542, 273] on textarea "Cover letter template:" at bounding box center [622, 214] width 549 height 312
click at [601, 293] on textarea "Cover letter template:" at bounding box center [622, 214] width 549 height 312
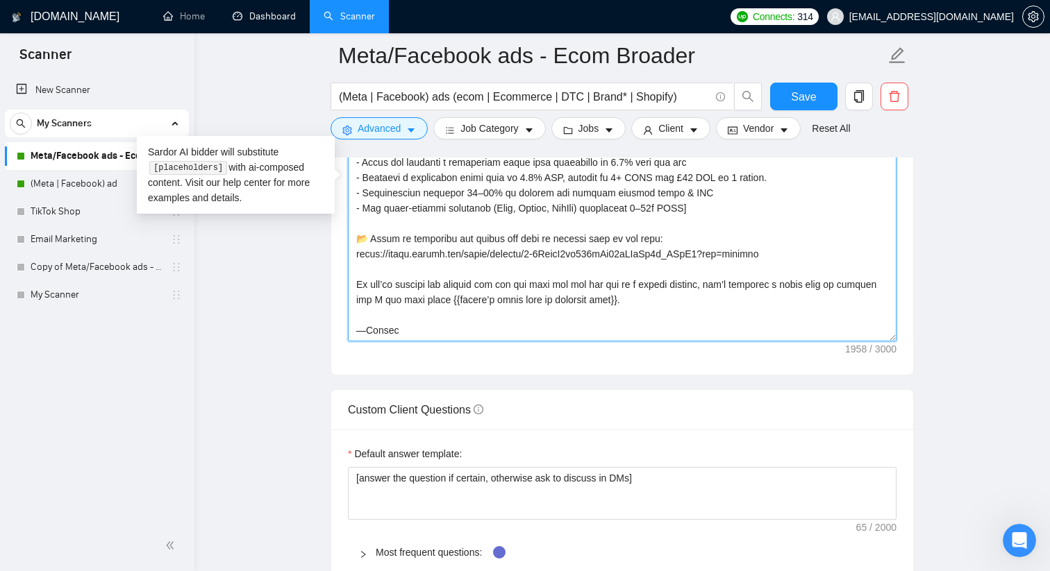
scroll to position [1678, 0]
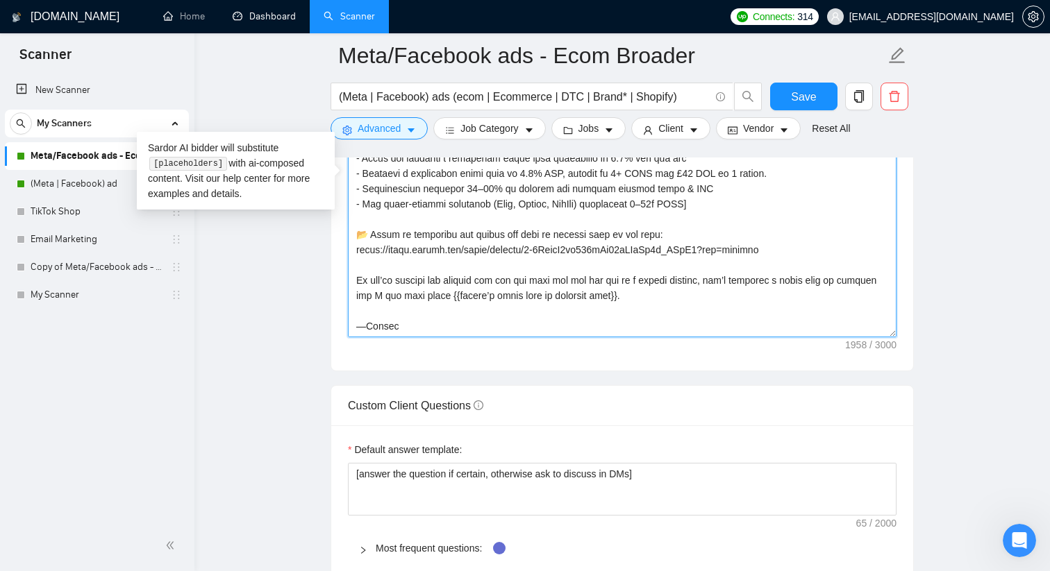
click at [367, 327] on textarea "Cover letter template:" at bounding box center [622, 181] width 549 height 312
click at [380, 312] on textarea "Cover letter template:" at bounding box center [622, 181] width 549 height 312
type textarea "[Lorem ipsu d sitamet, consecte adipisci. El sed doeius’t inci ut laboree, dol …"
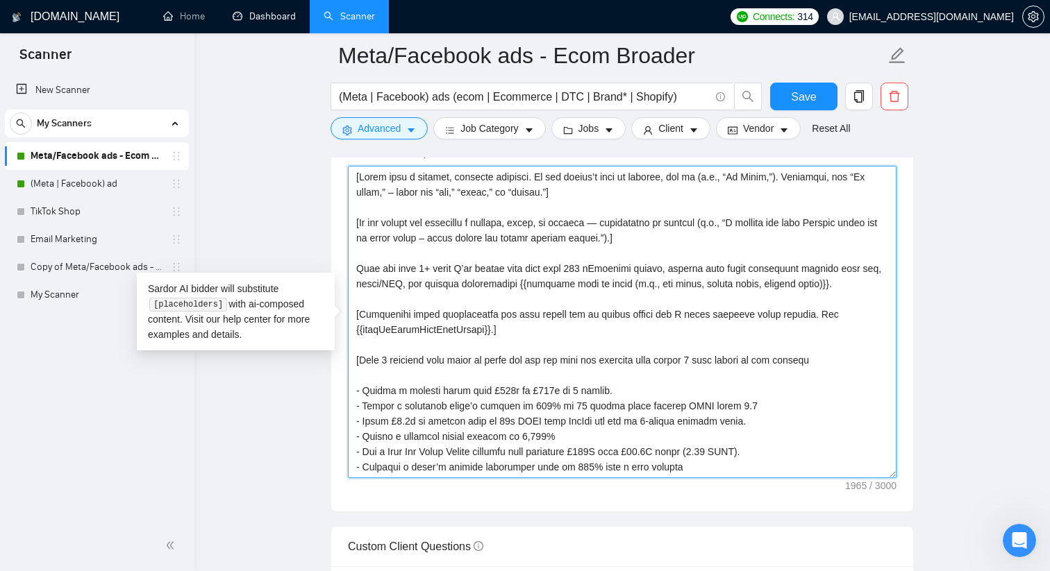
scroll to position [1520, 0]
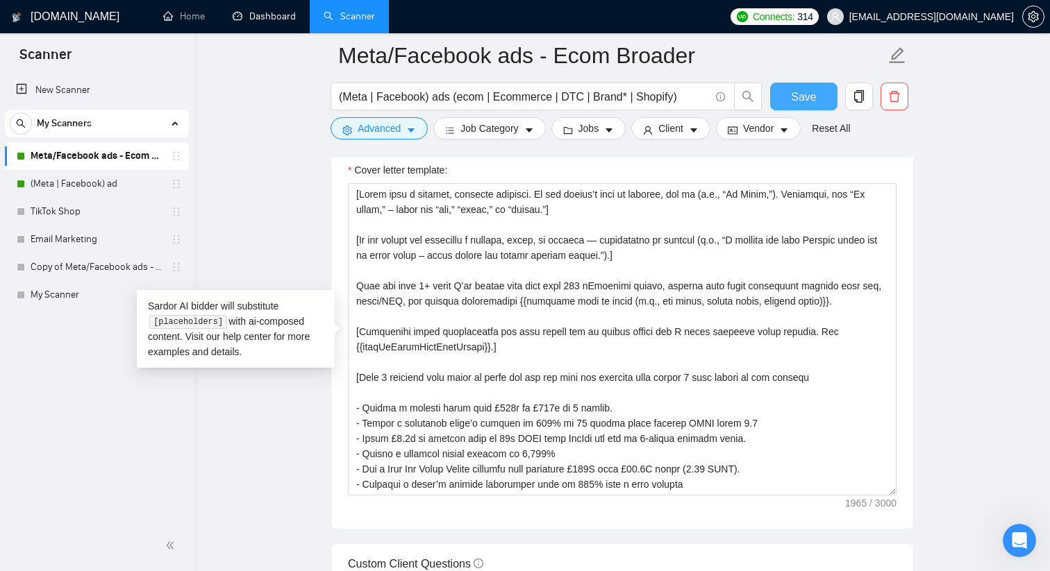
click at [813, 94] on span "Save" at bounding box center [803, 96] width 25 height 17
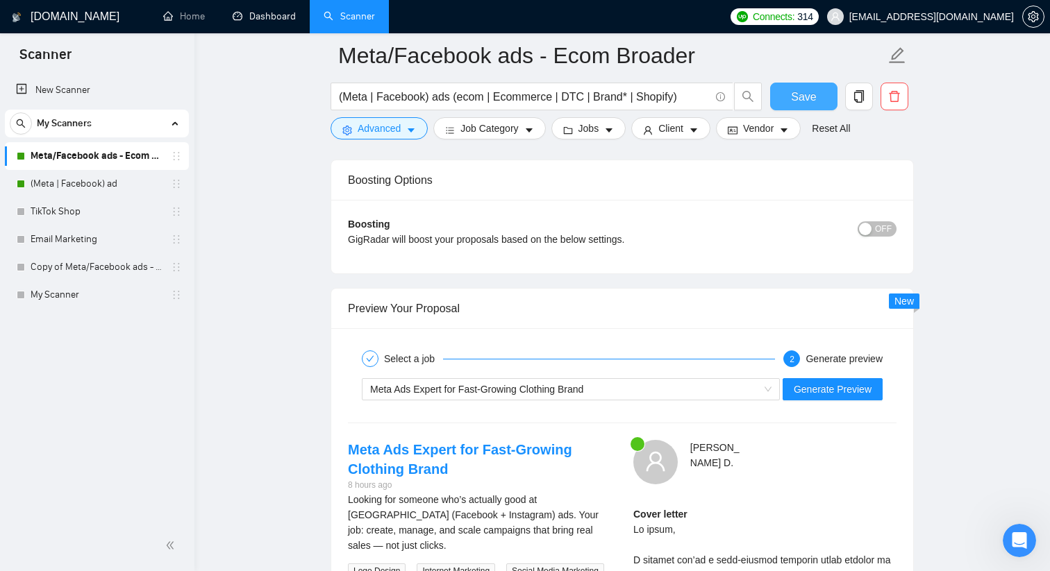
scroll to position [2459, 0]
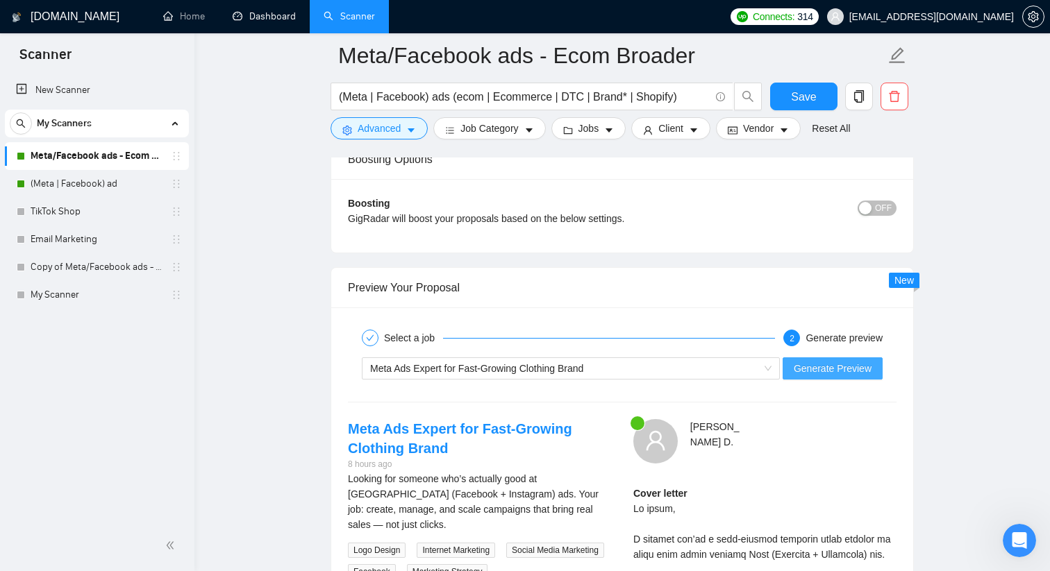
click at [821, 372] on span "Generate Preview" at bounding box center [833, 368] width 78 height 15
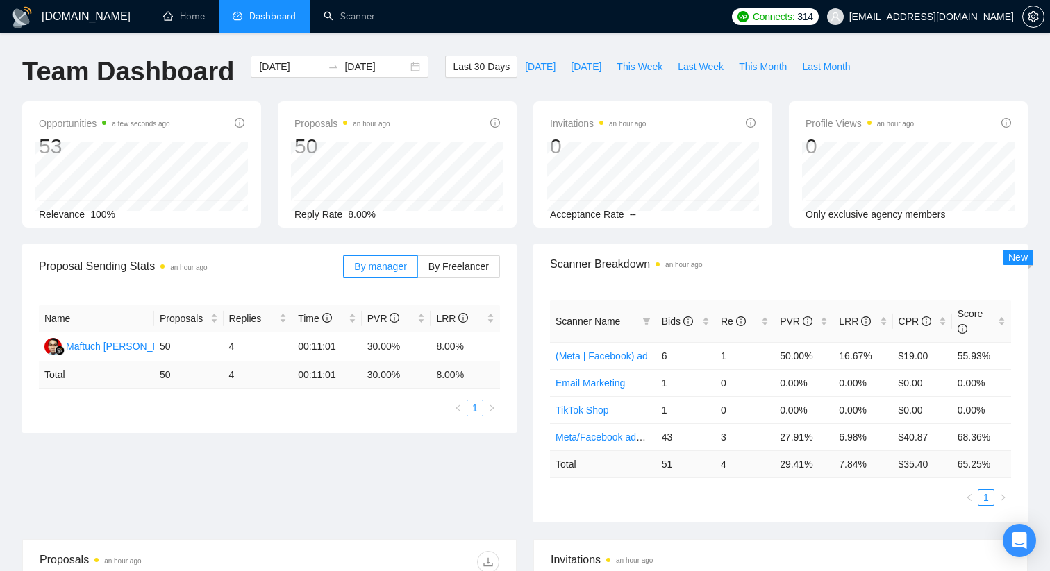
click at [279, 19] on span "Dashboard" at bounding box center [272, 16] width 47 height 12
